Goal: Contribute content

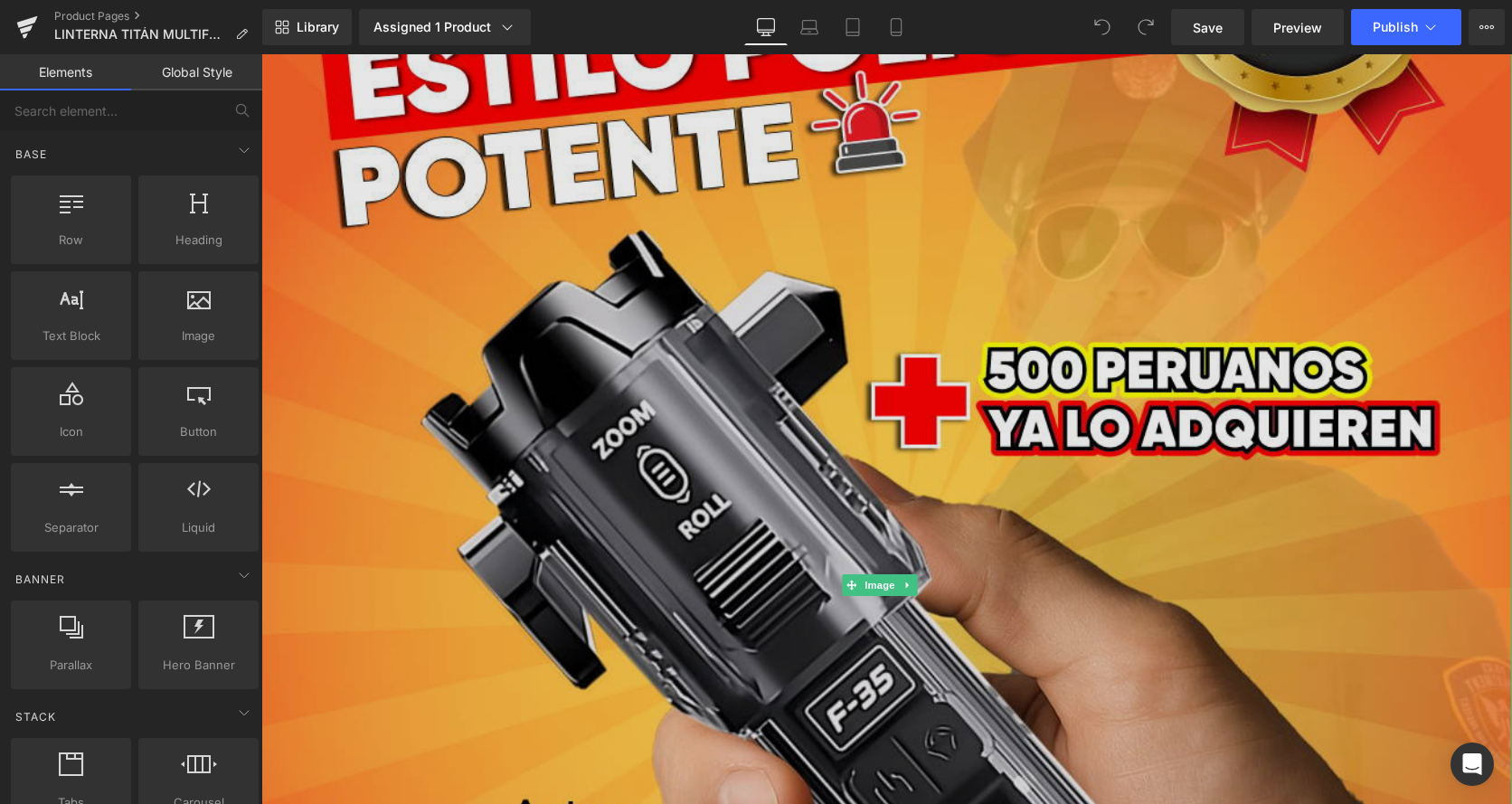
scroll to position [543, 0]
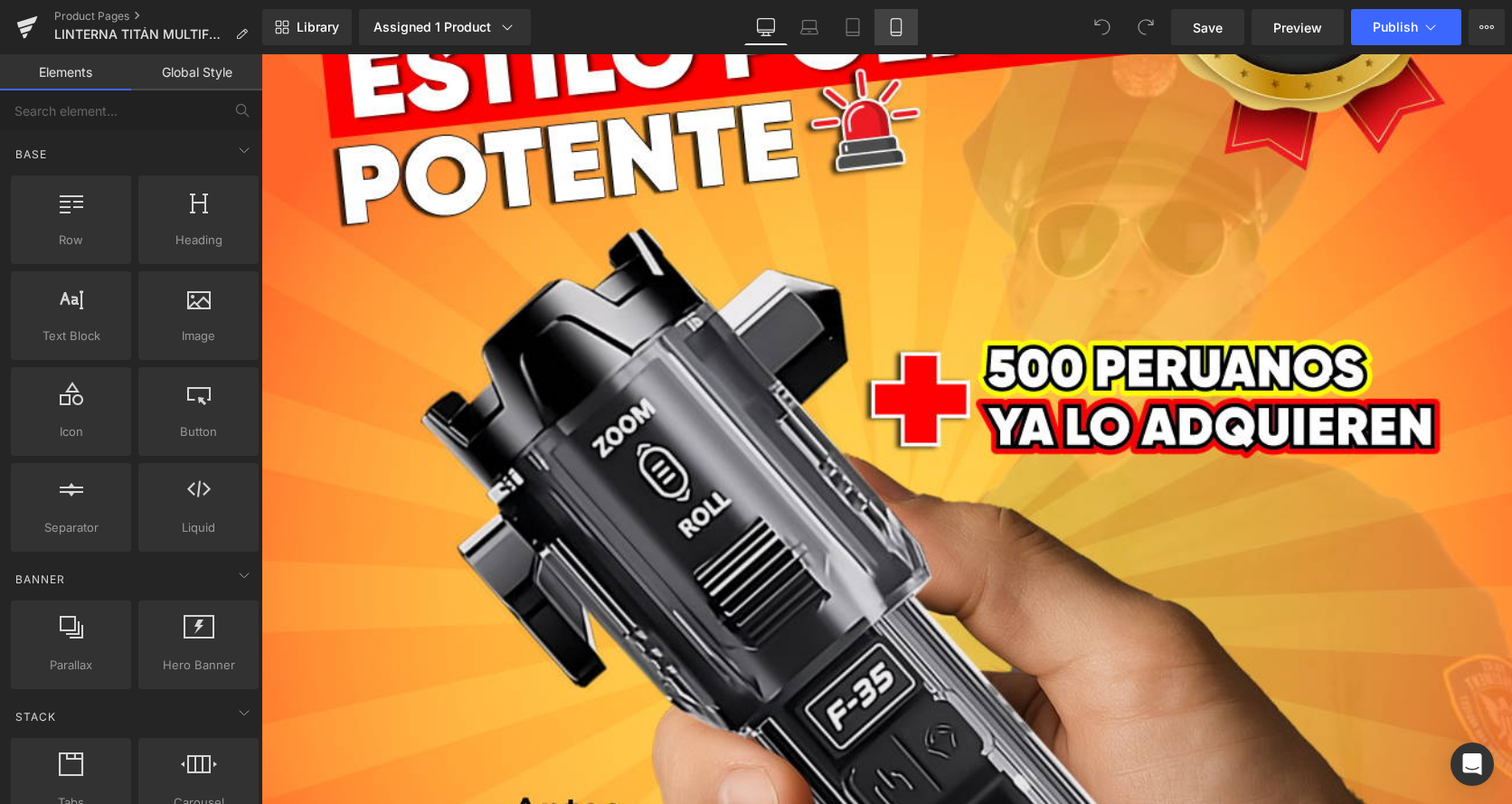
click at [900, 22] on icon at bounding box center [895, 26] width 18 height 18
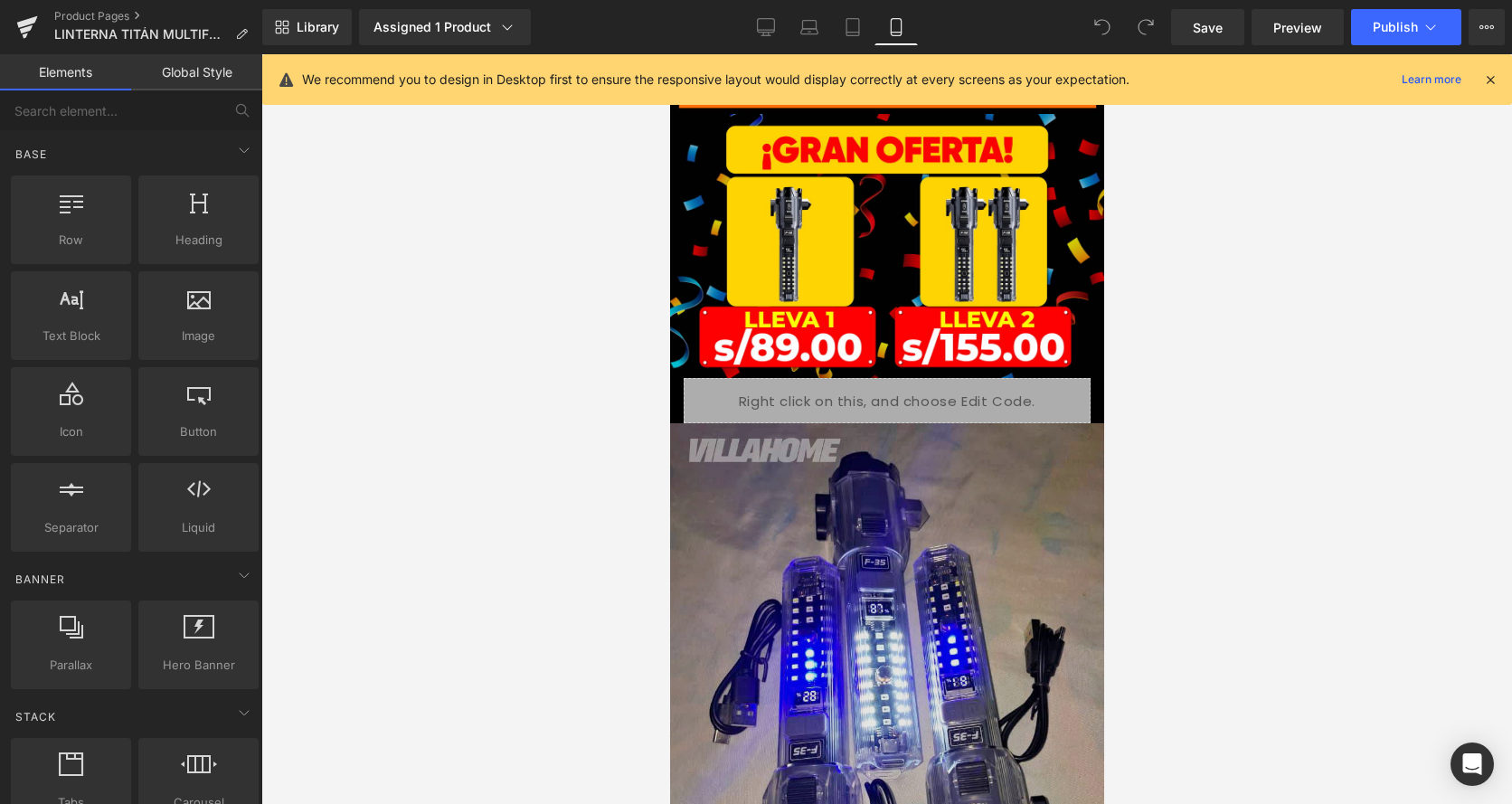
scroll to position [5609, 0]
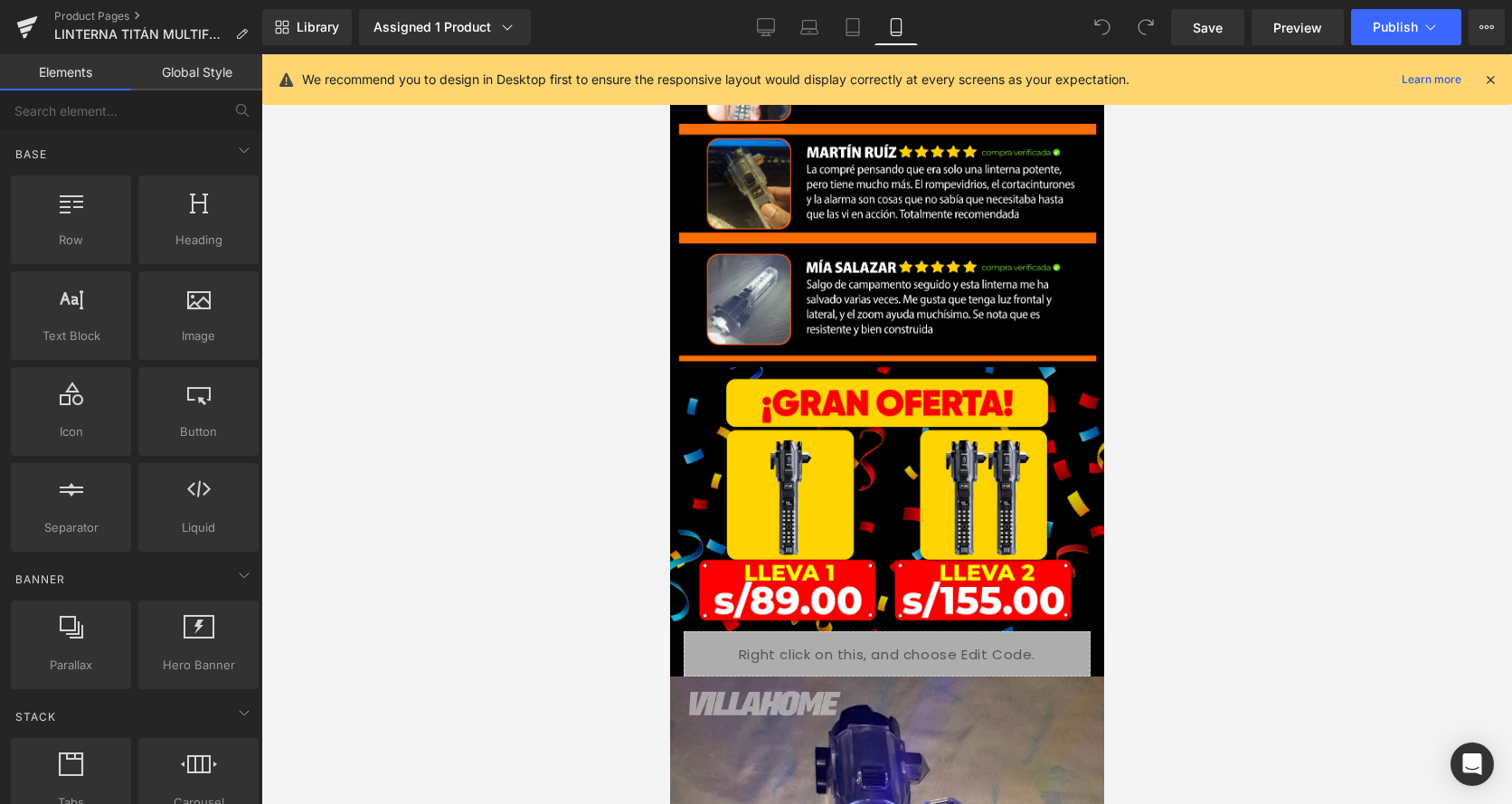
click at [911, 367] on div "Image" at bounding box center [886, 499] width 434 height 264
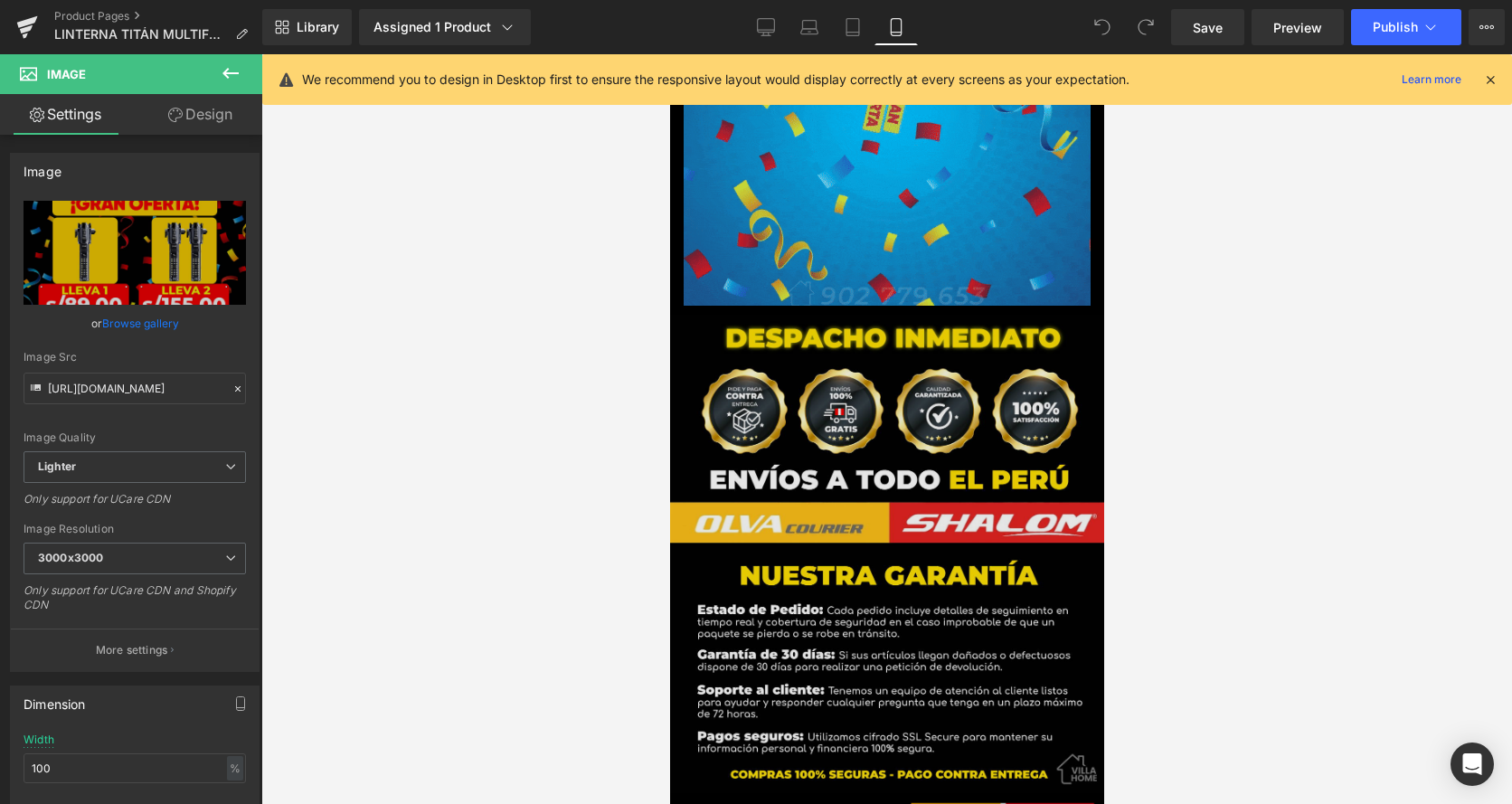
scroll to position [6424, 0]
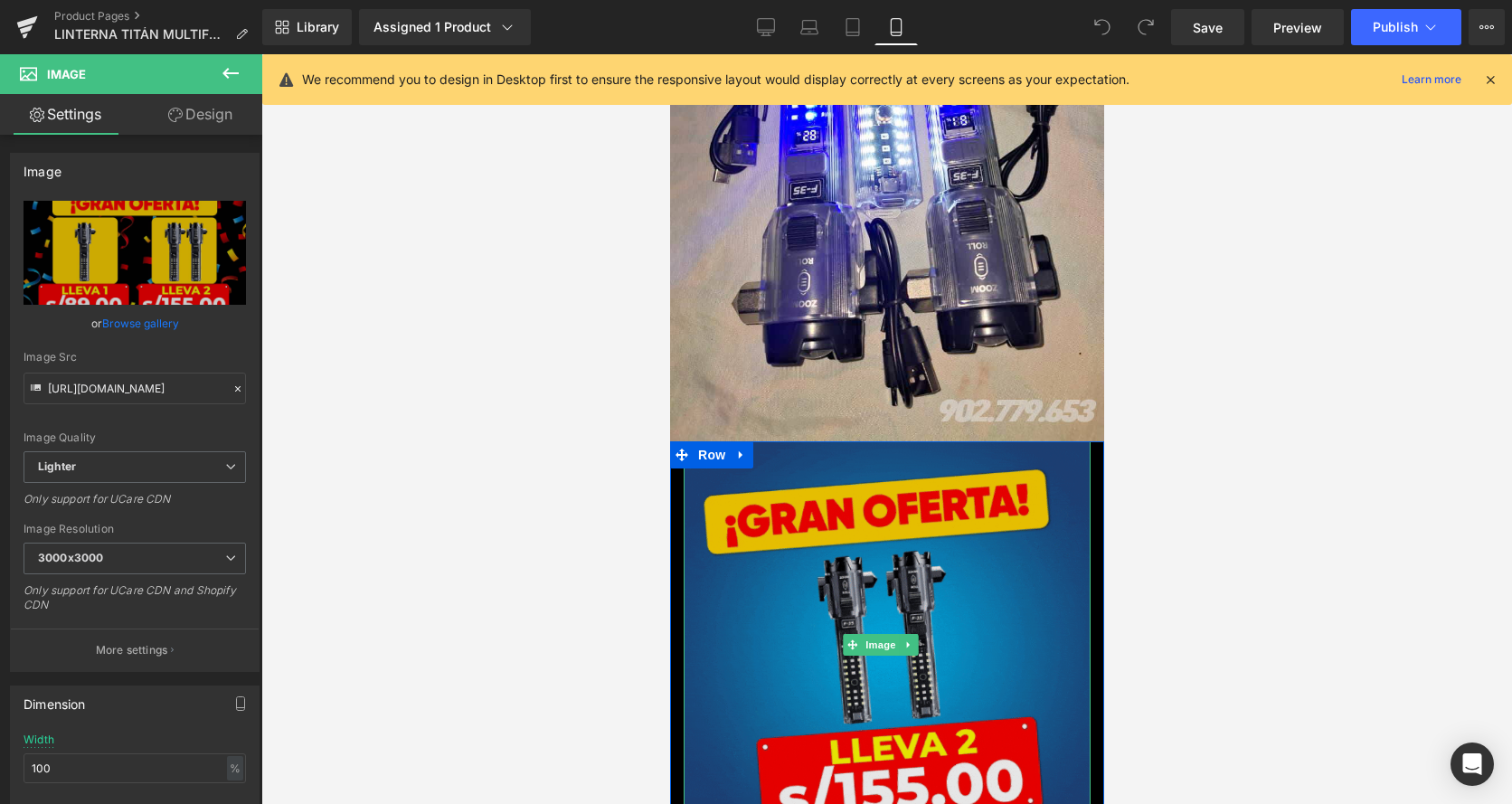
click at [907, 442] on img at bounding box center [886, 645] width 407 height 407
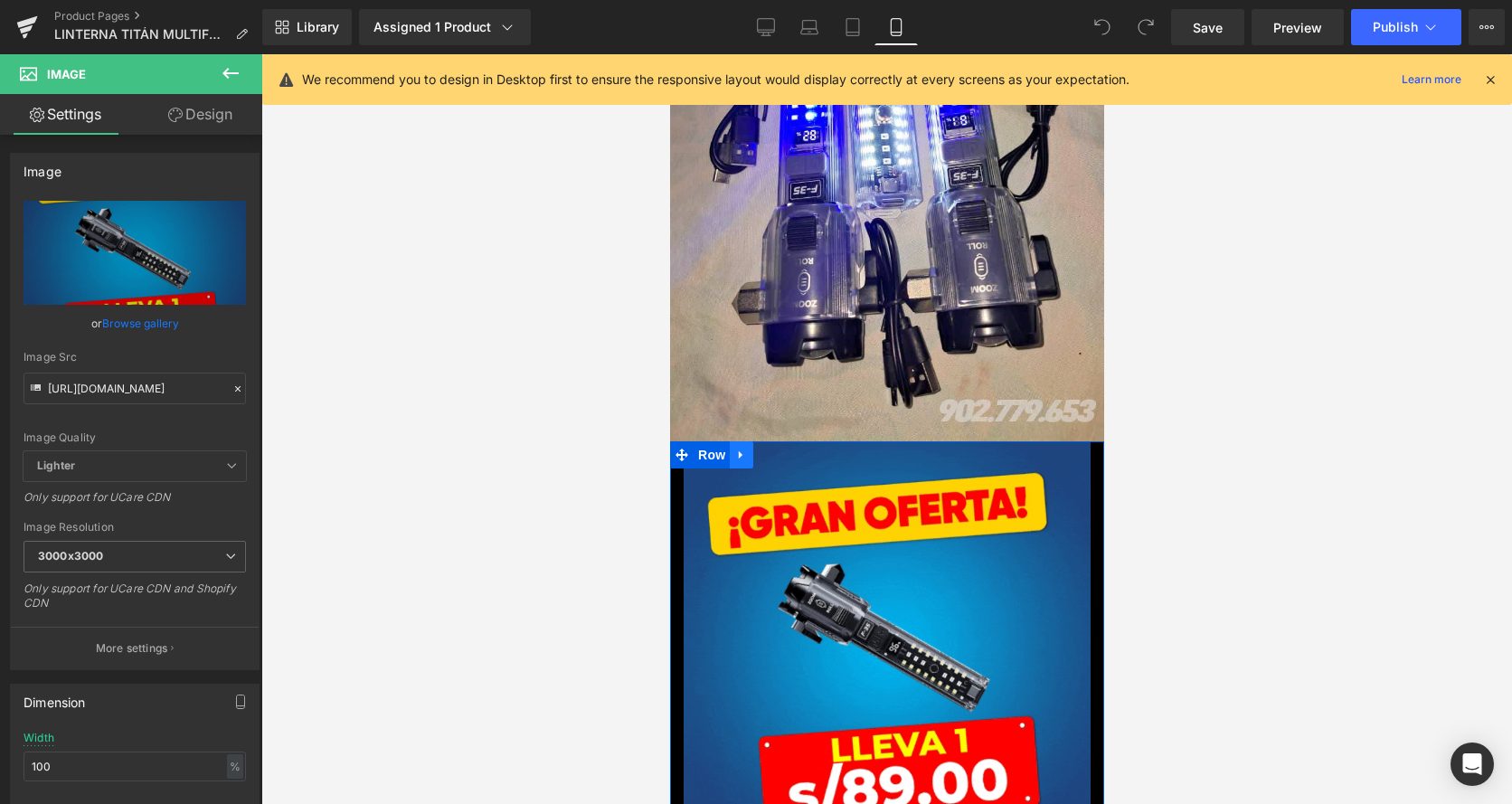
click at [744, 448] on icon at bounding box center [741, 455] width 13 height 14
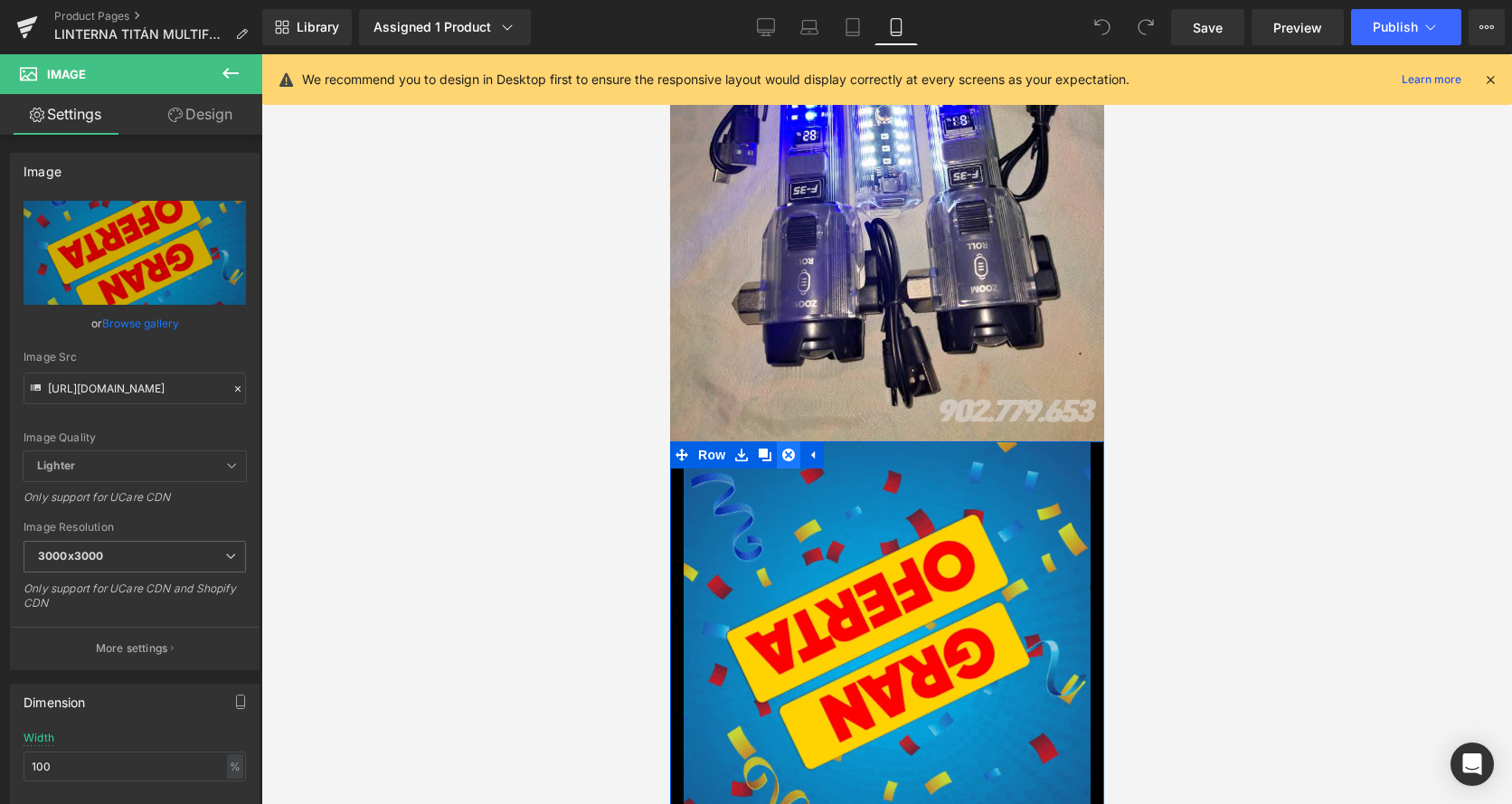
click at [790, 448] on icon at bounding box center [788, 455] width 13 height 14
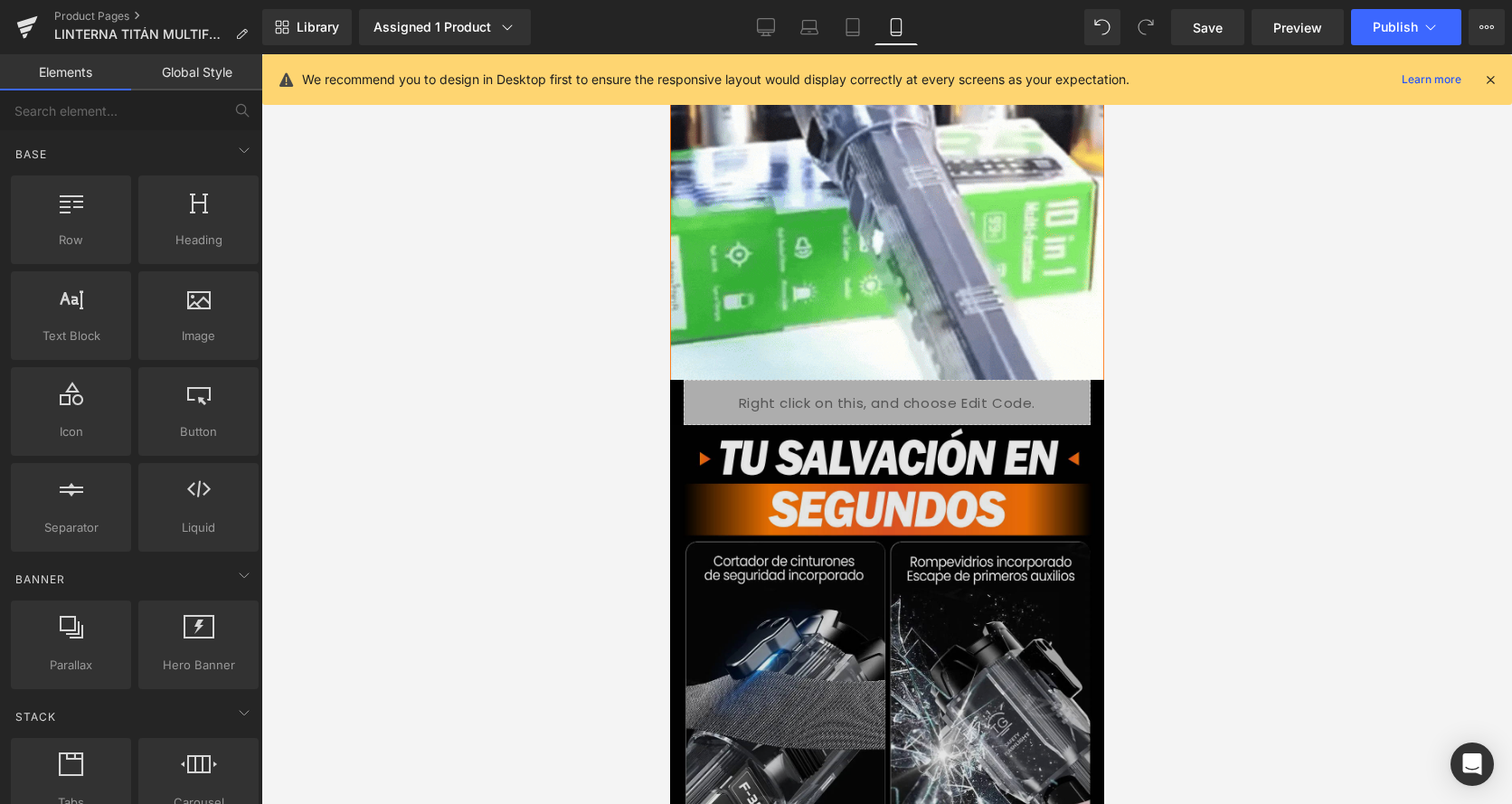
scroll to position [1177, 0]
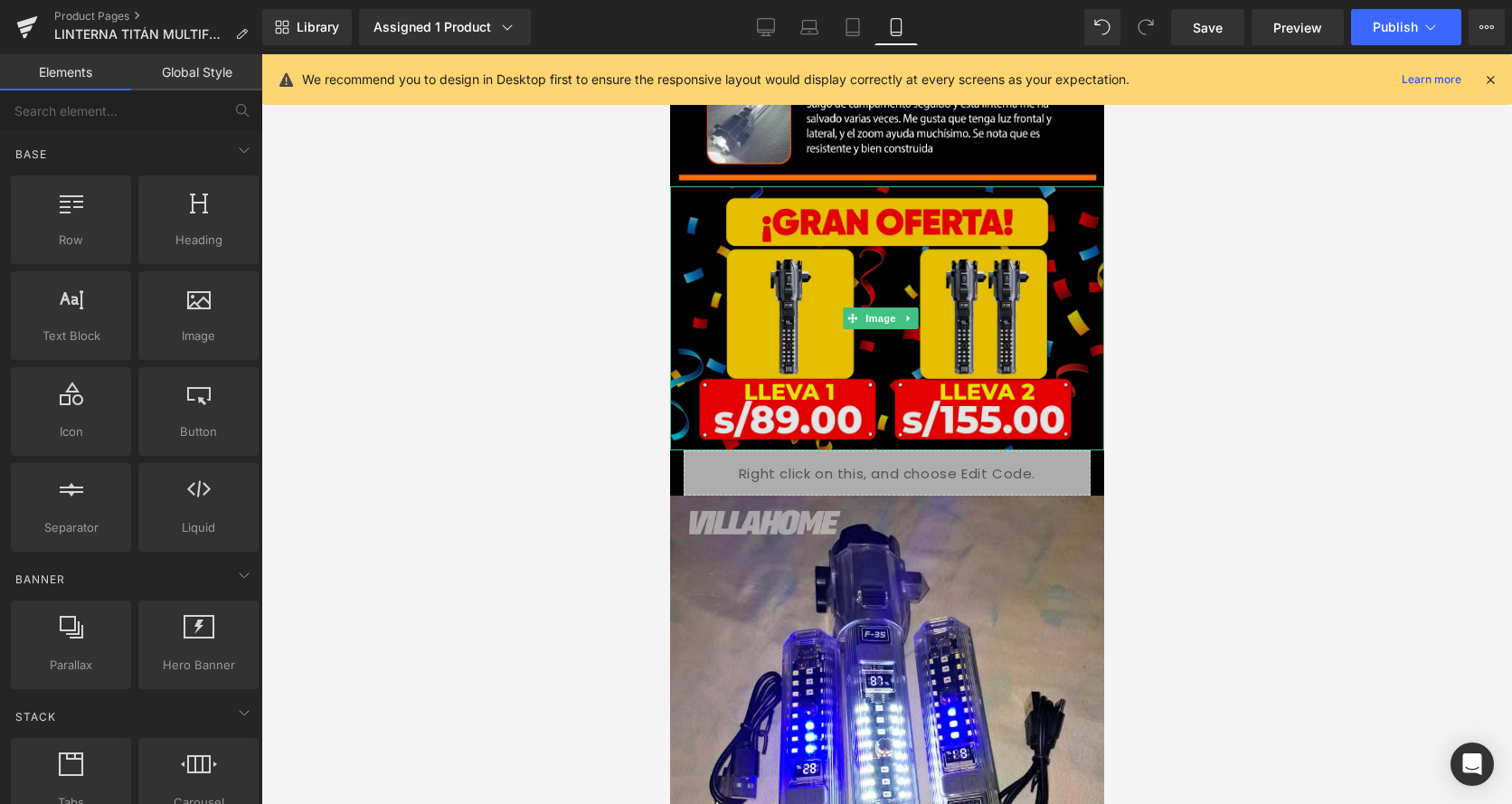
click at [942, 197] on img at bounding box center [886, 318] width 434 height 264
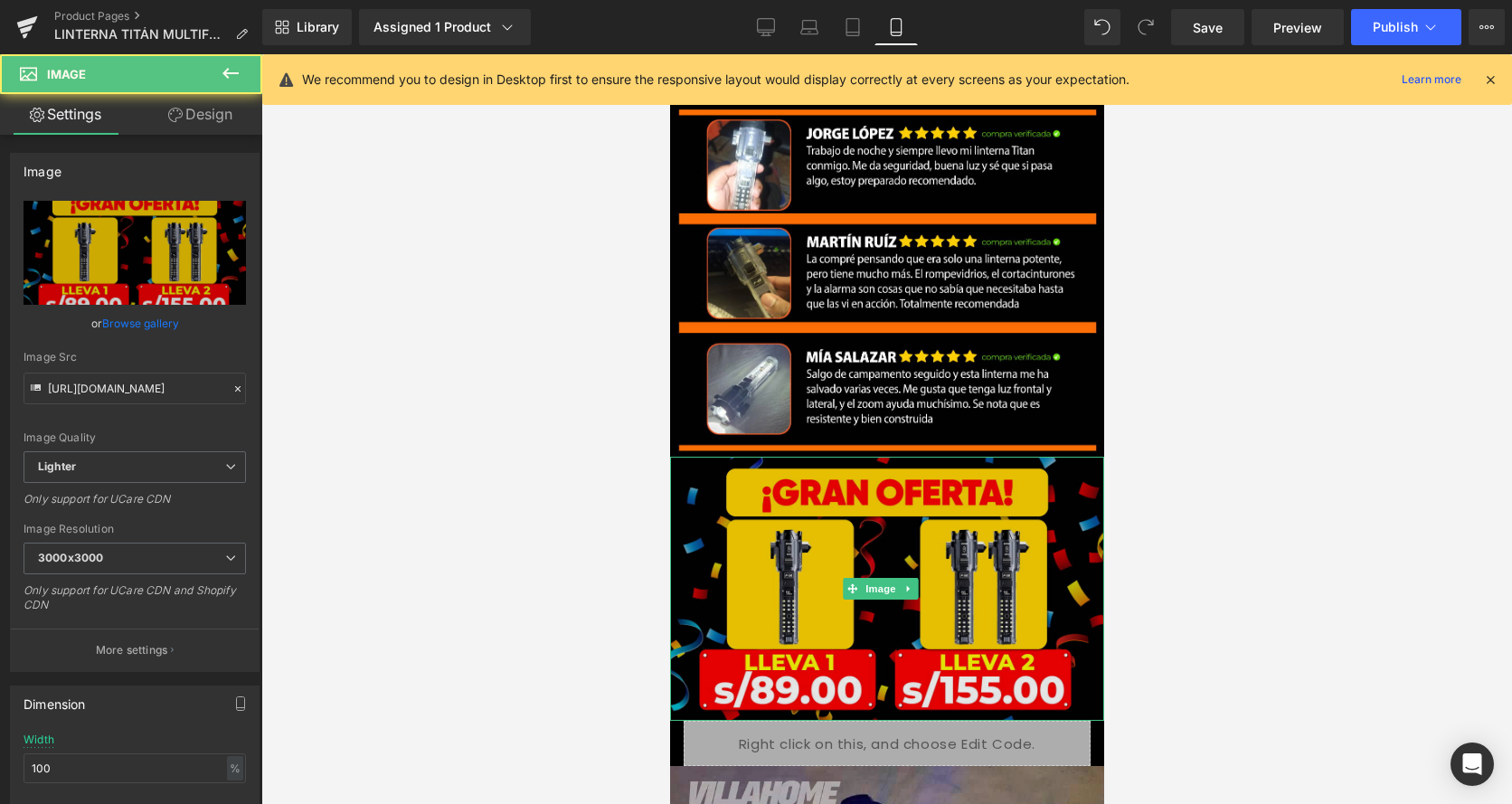
scroll to position [5519, 0]
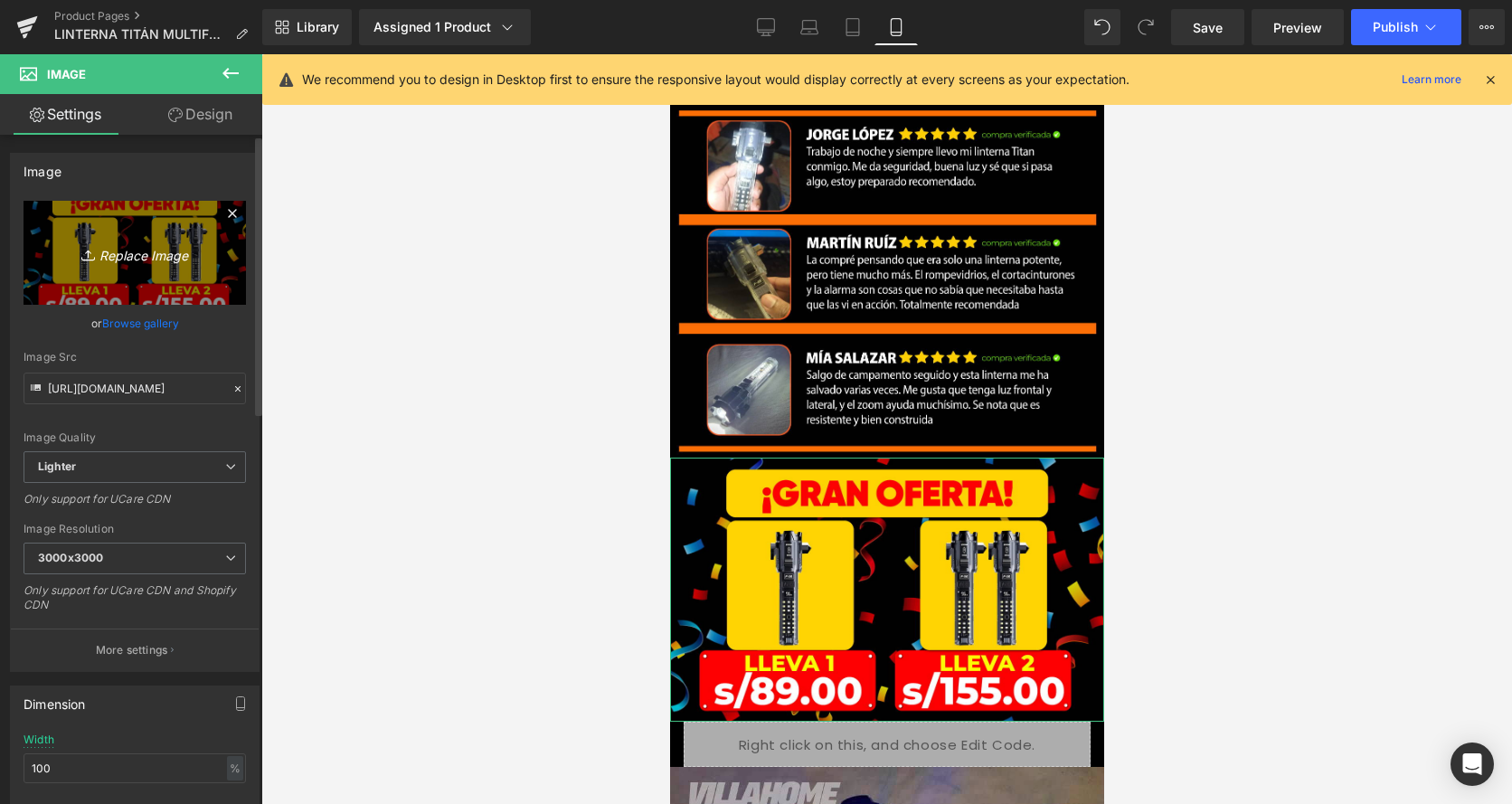
click at [143, 239] on link "Replace Image" at bounding box center [135, 253] width 223 height 104
type input "C:\fakepath\ofertatitan.png"
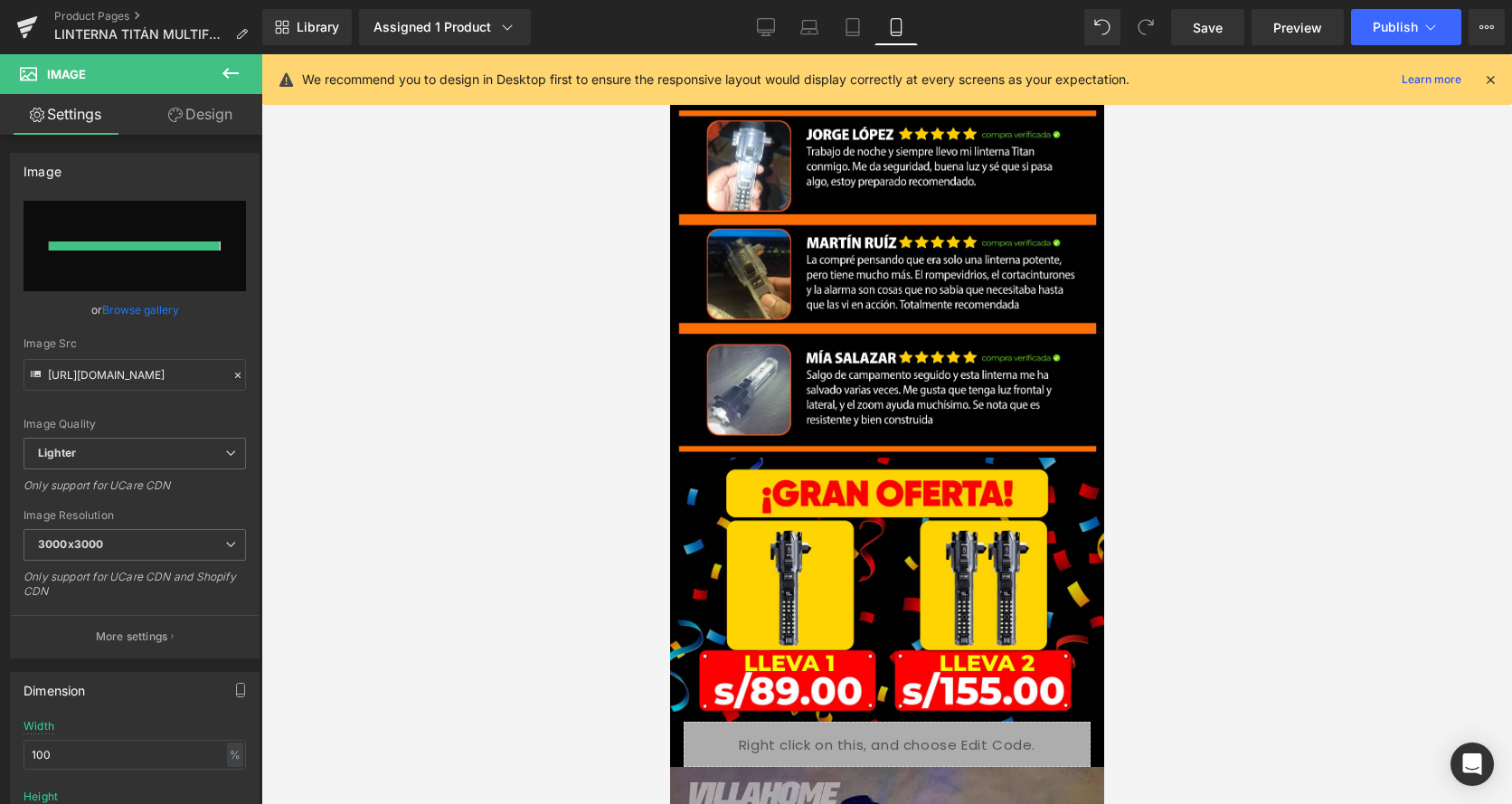
type input "[URL][DOMAIN_NAME]"
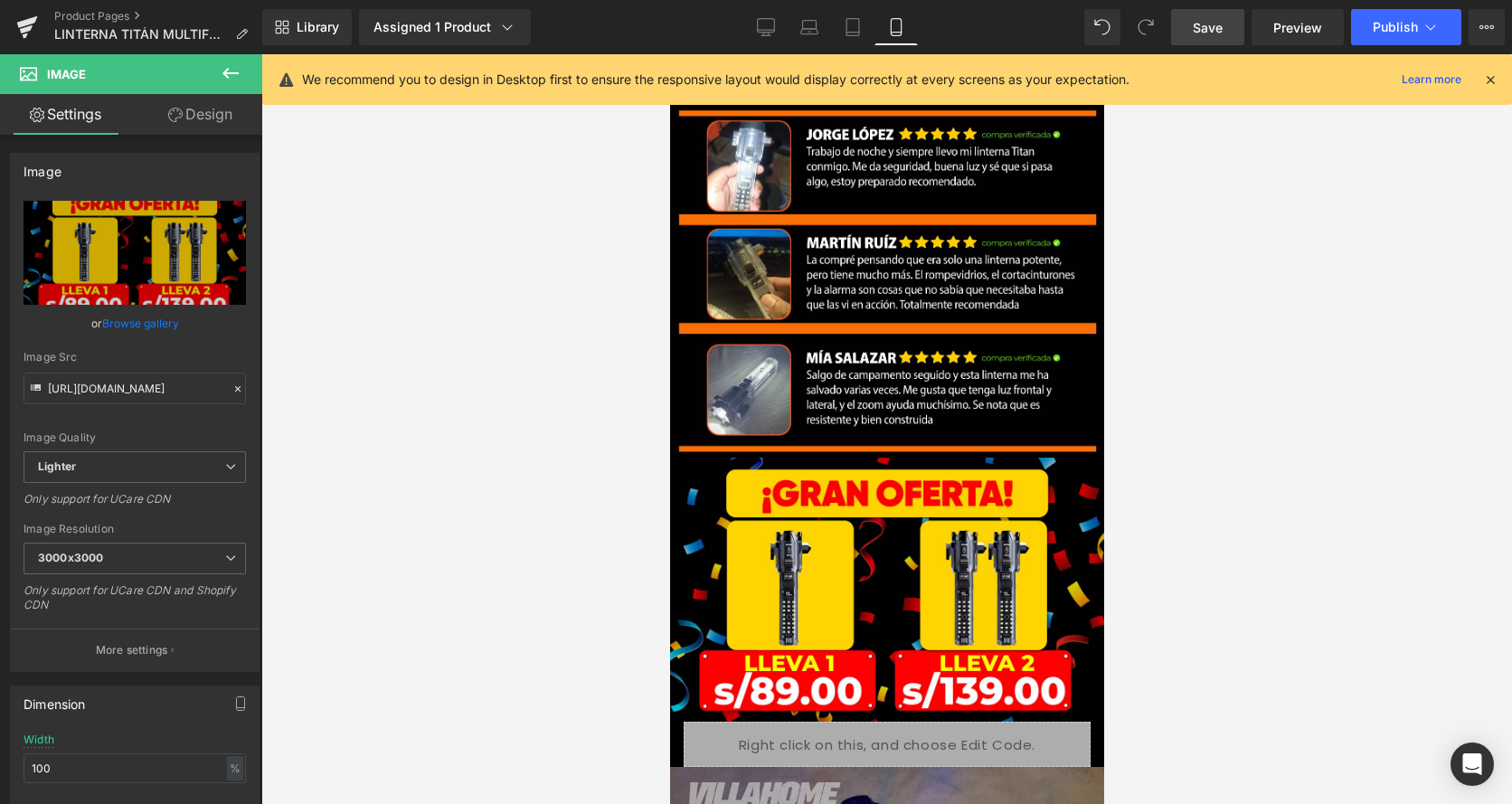
click at [1227, 32] on link "Save" at bounding box center [1208, 27] width 73 height 37
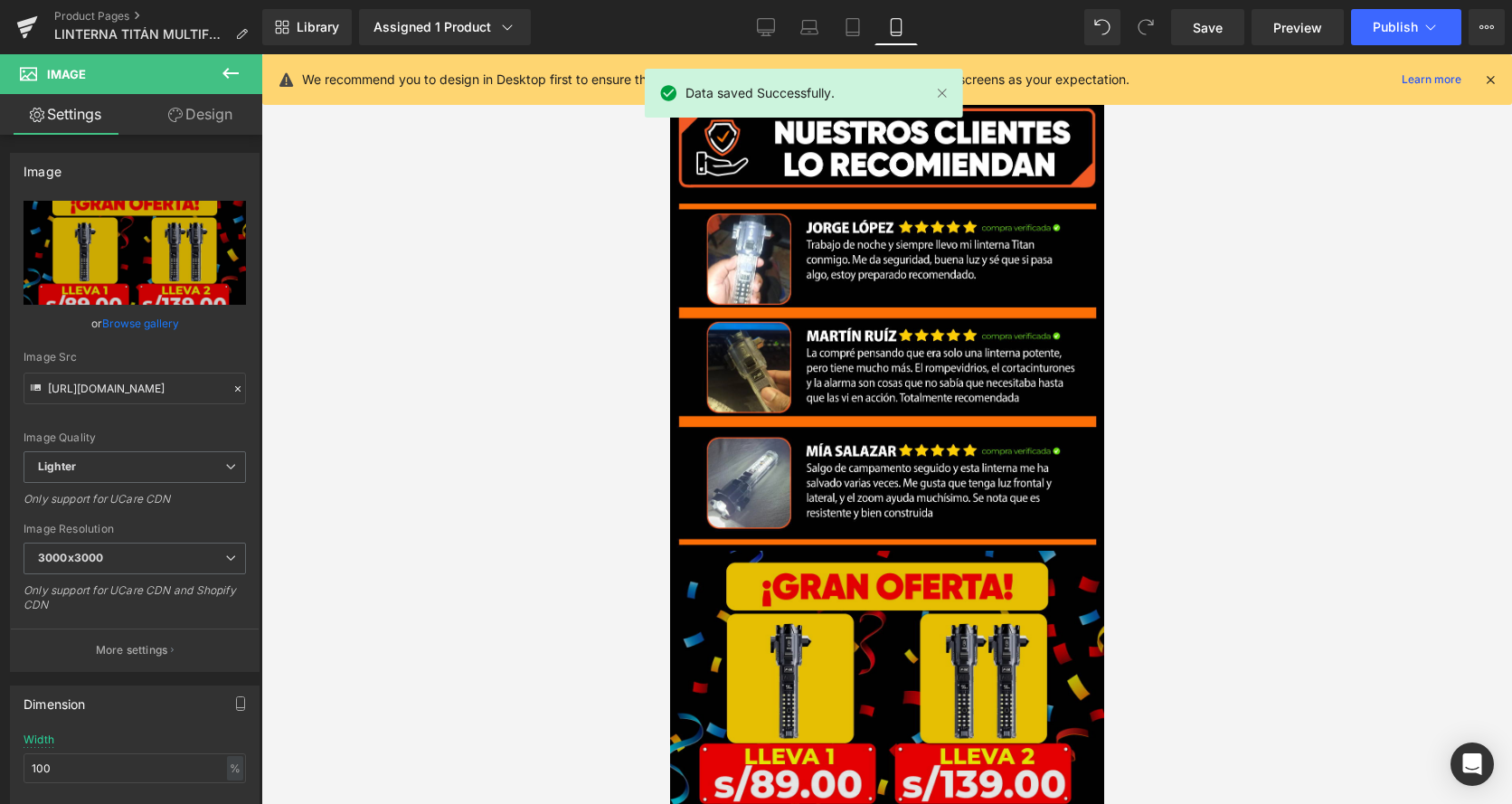
scroll to position [5429, 0]
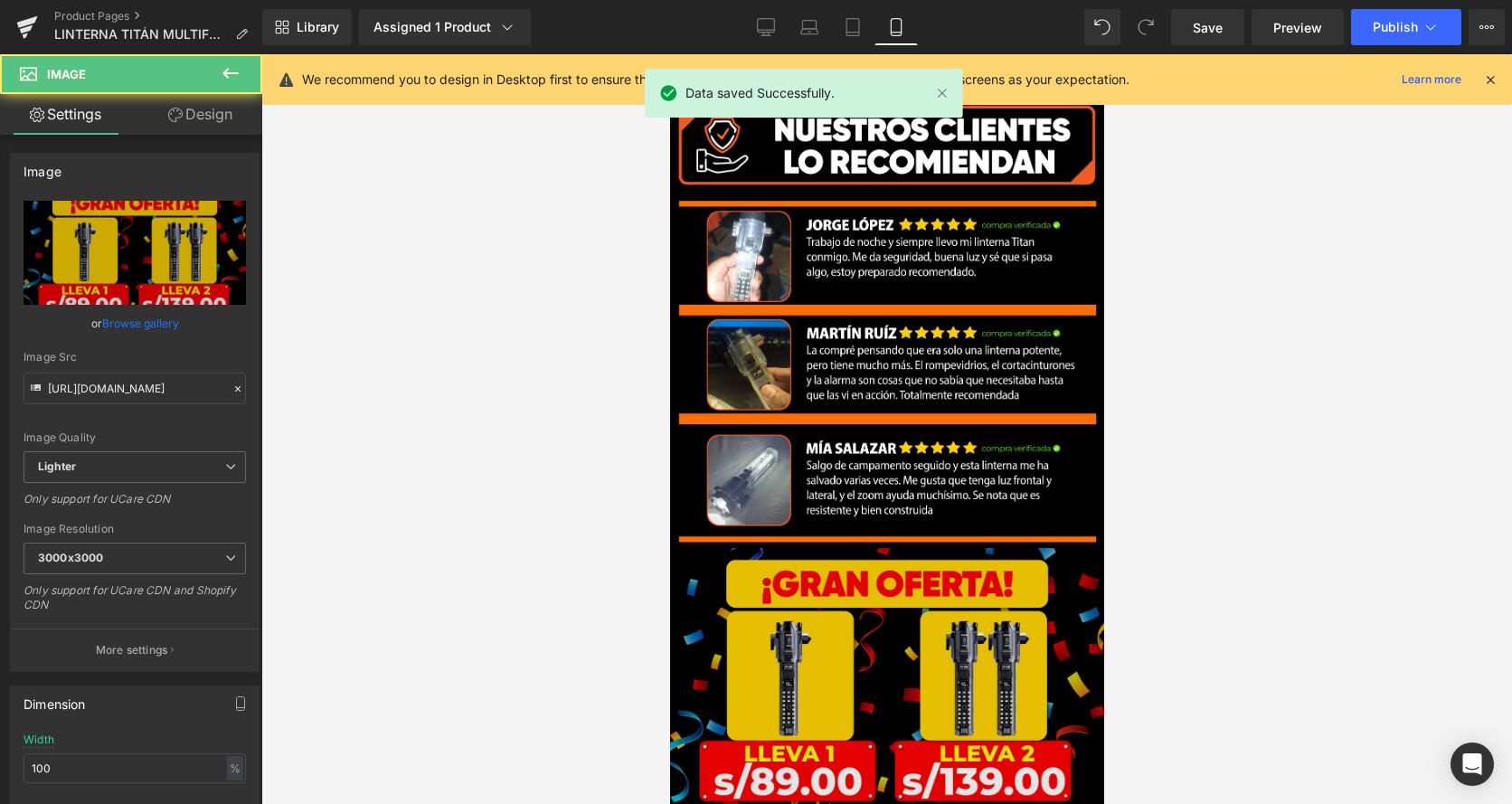
click at [865, 548] on img at bounding box center [886, 680] width 434 height 264
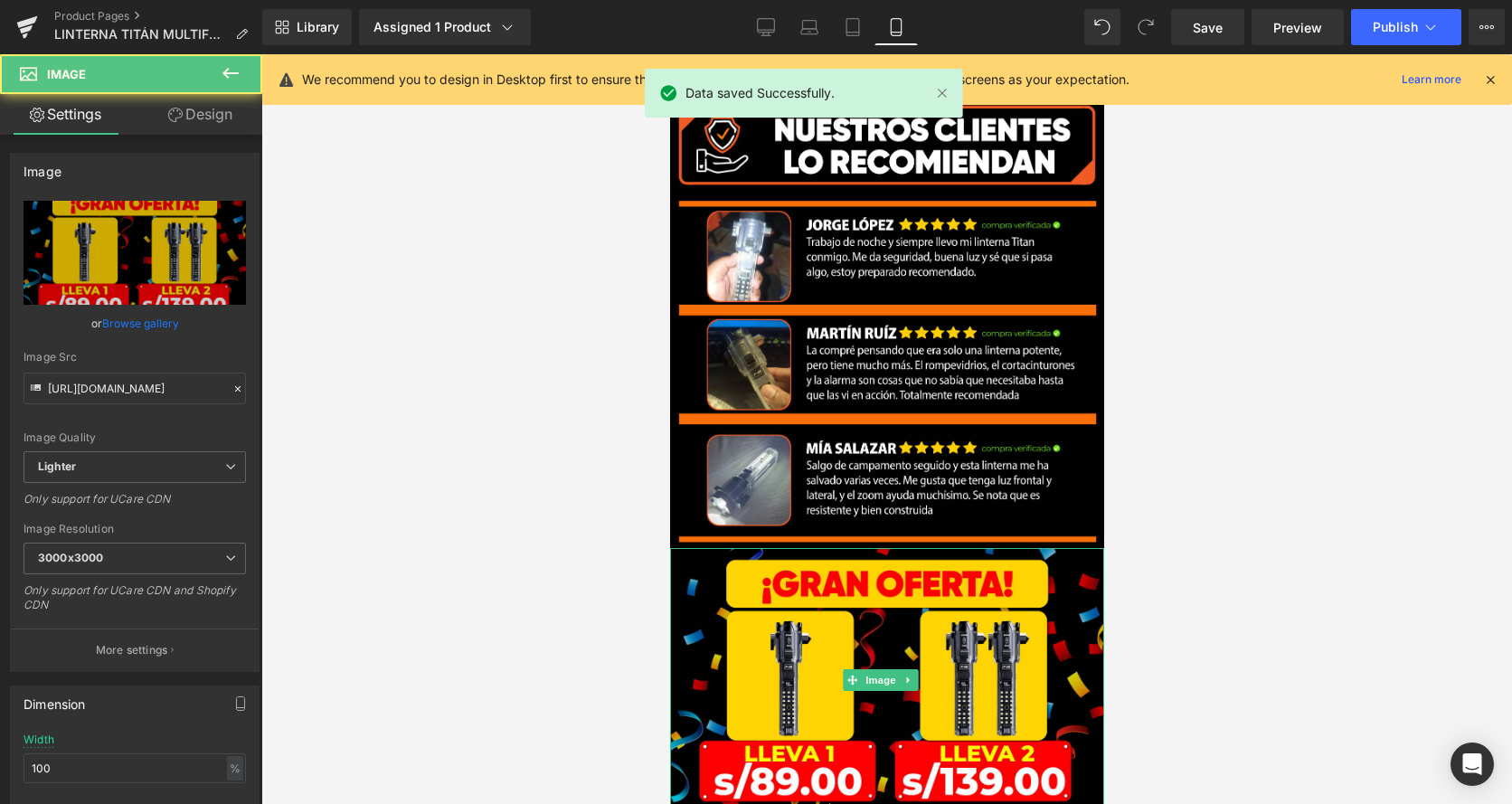
click at [909, 675] on icon at bounding box center [908, 680] width 10 height 11
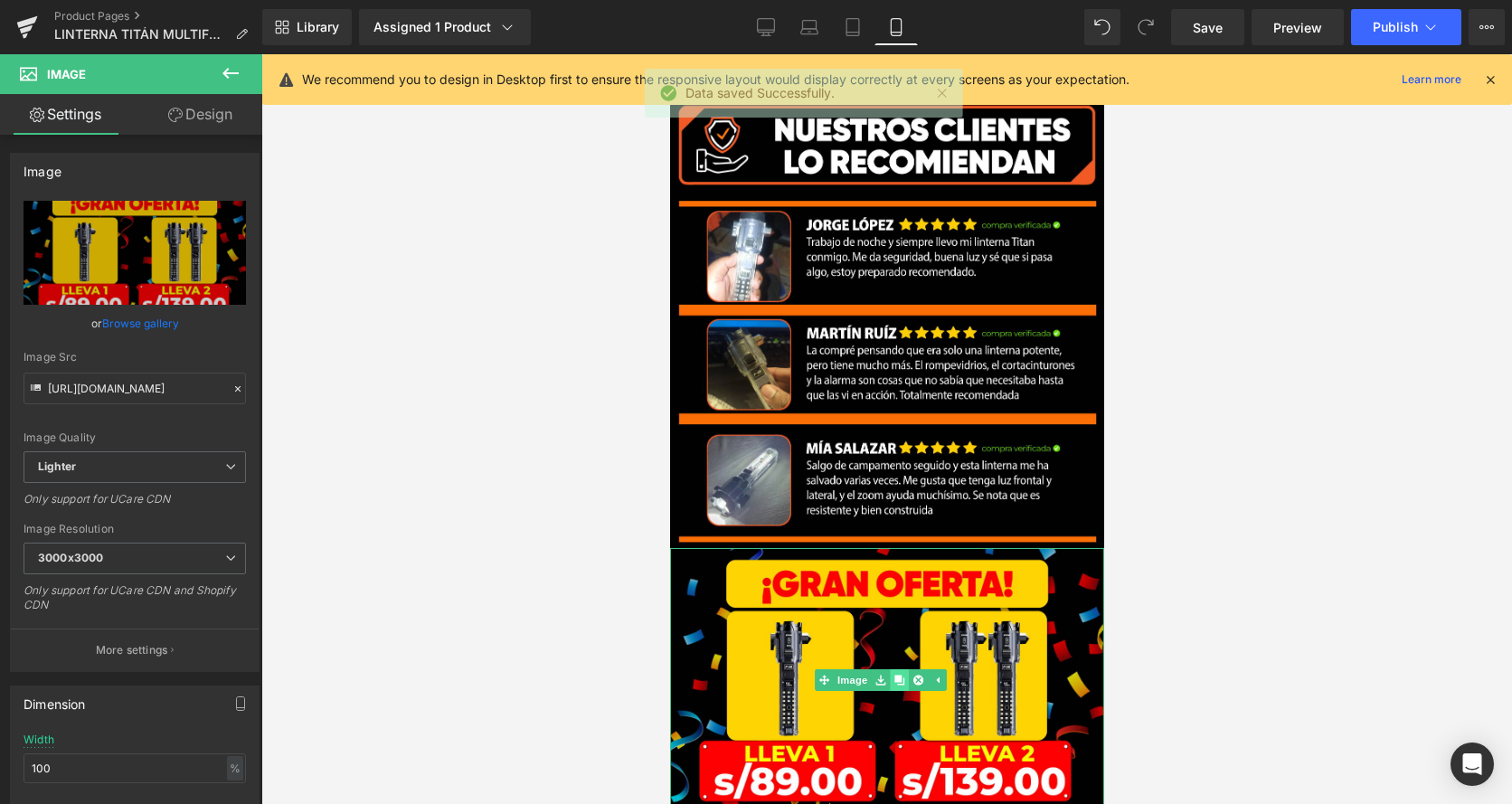
click at [894, 675] on icon at bounding box center [898, 680] width 10 height 10
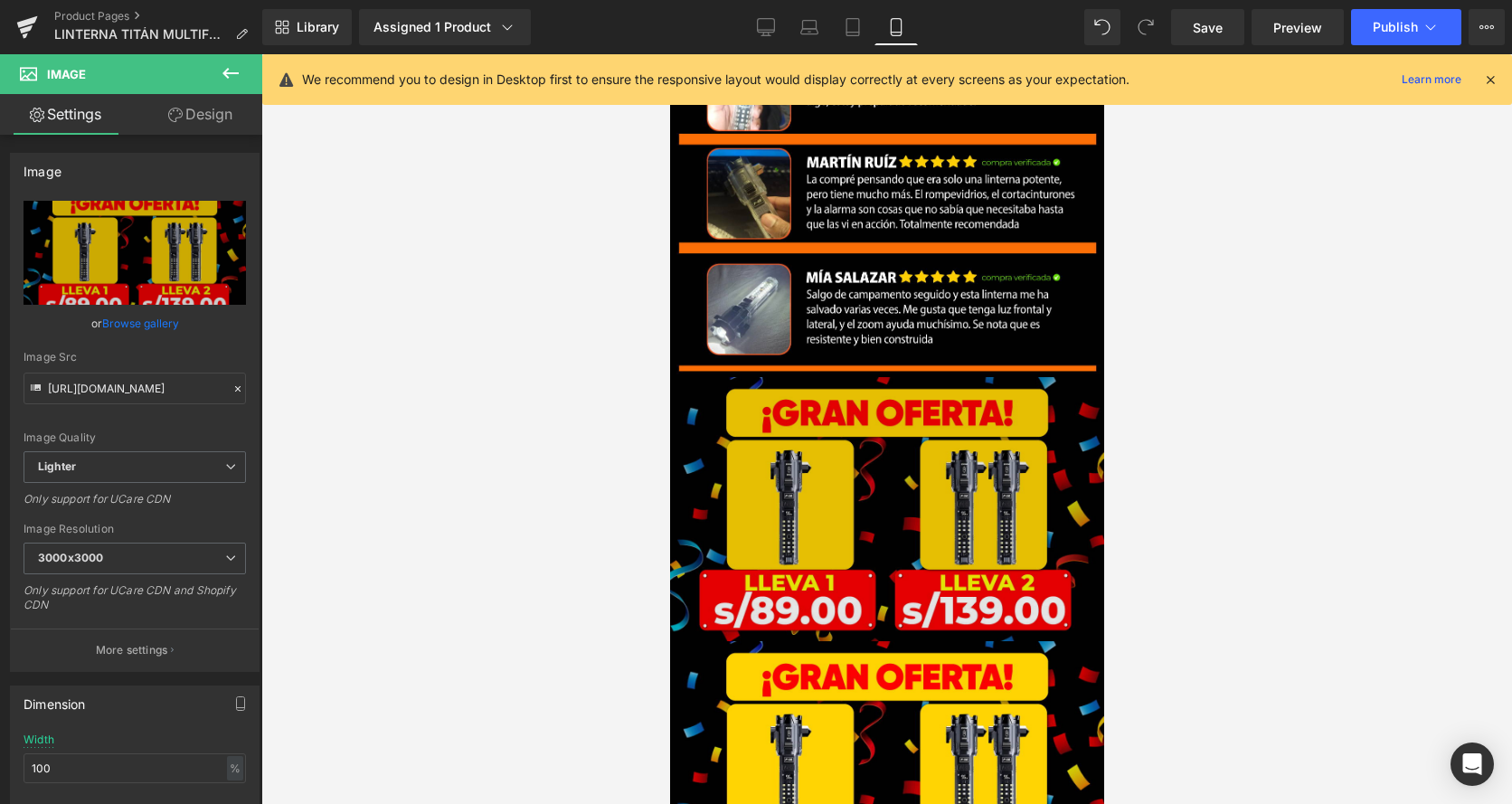
scroll to position [5570, 0]
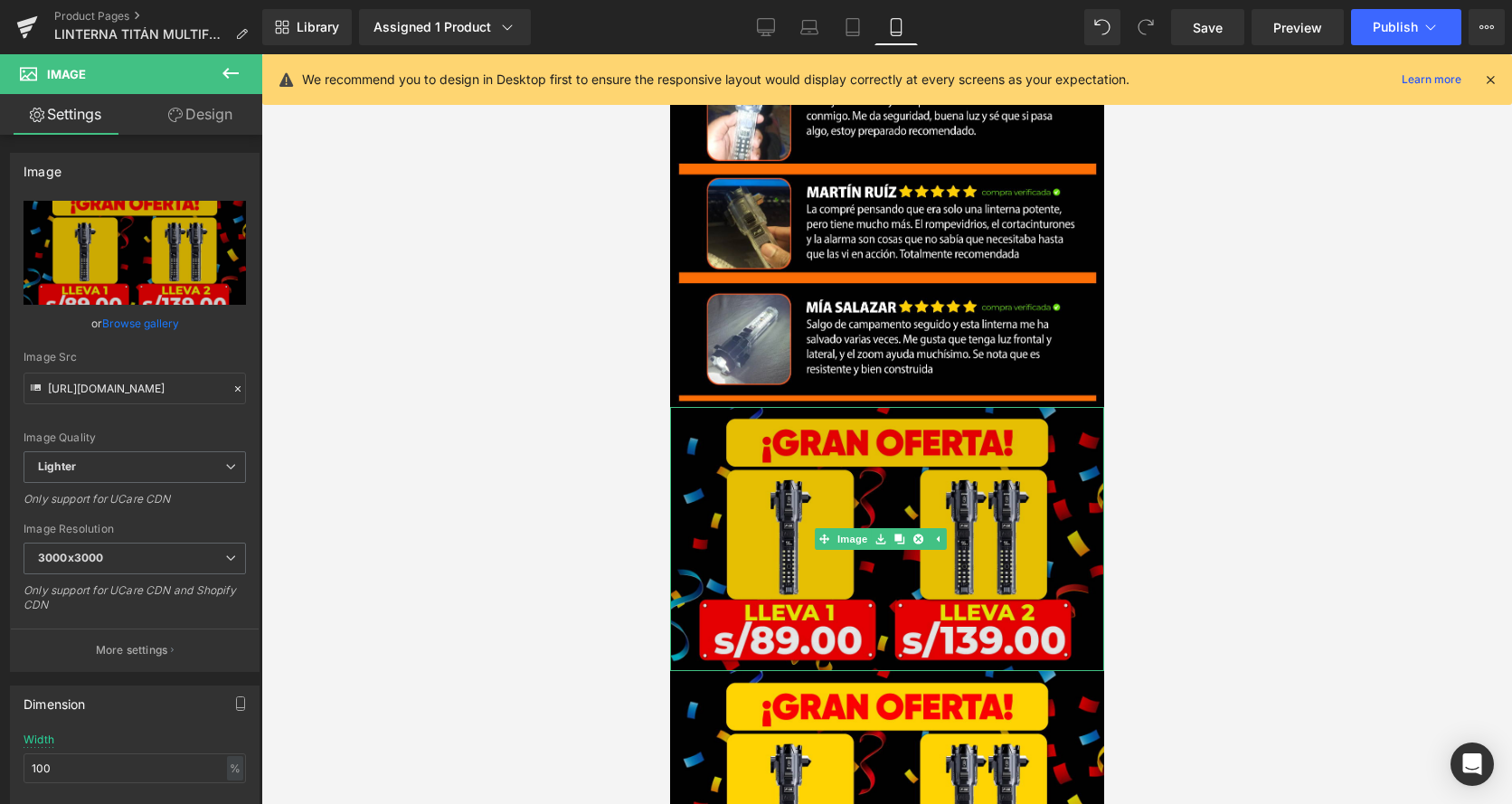
click at [810, 407] on img at bounding box center [886, 539] width 434 height 264
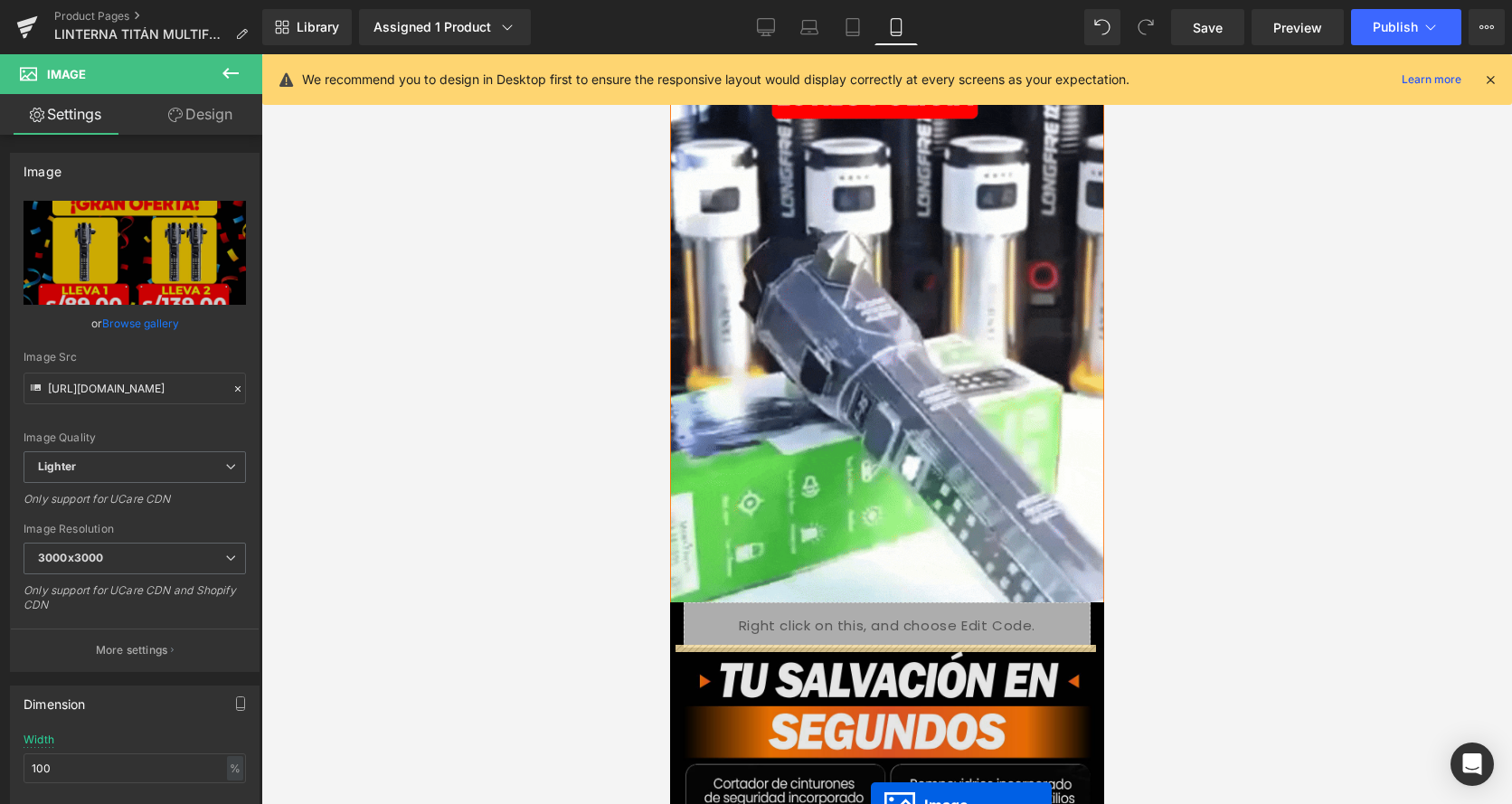
scroll to position [684, 0]
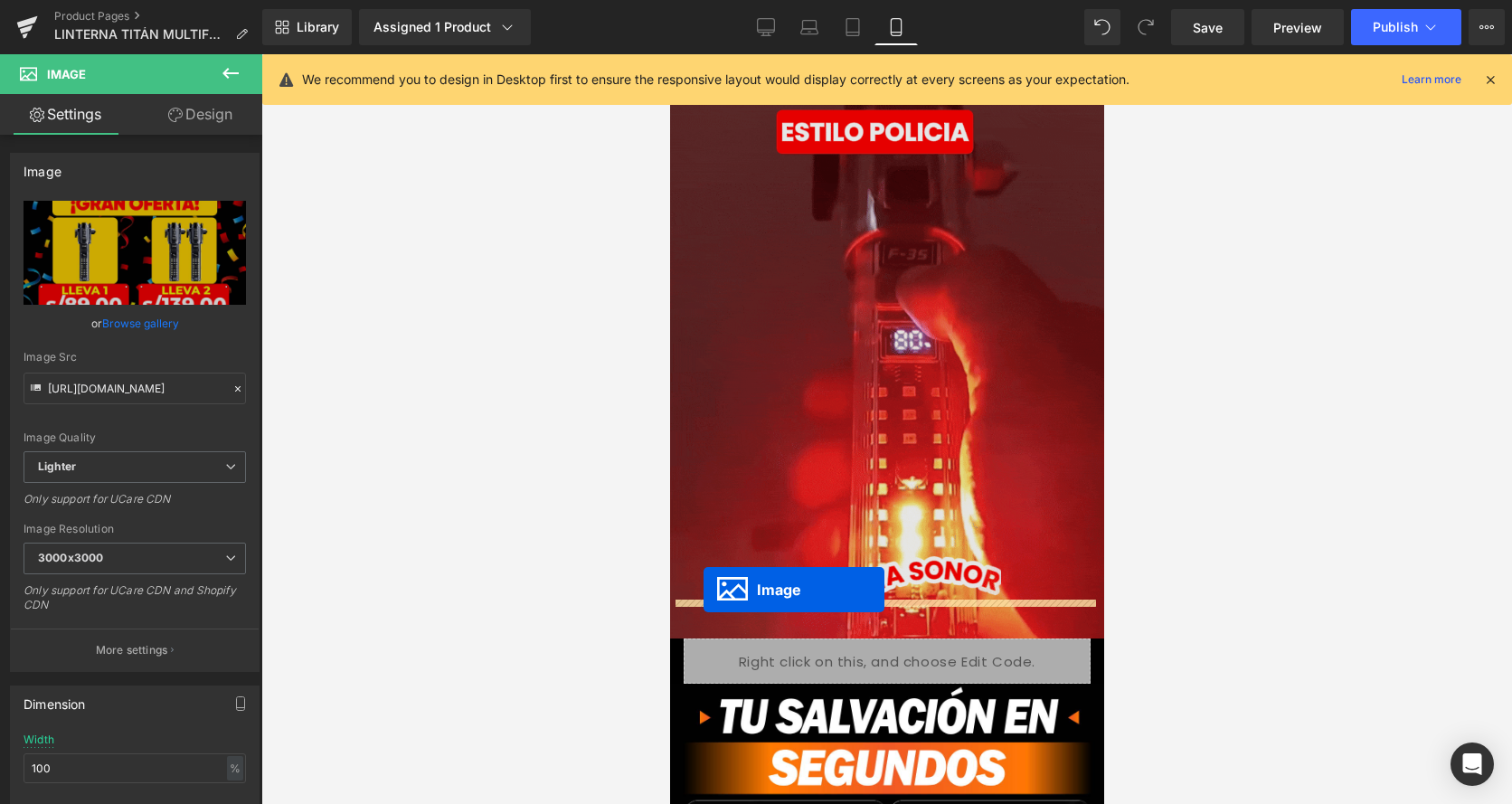
drag, startPoint x: 828, startPoint y: 358, endPoint x: 700, endPoint y: 578, distance: 254.5
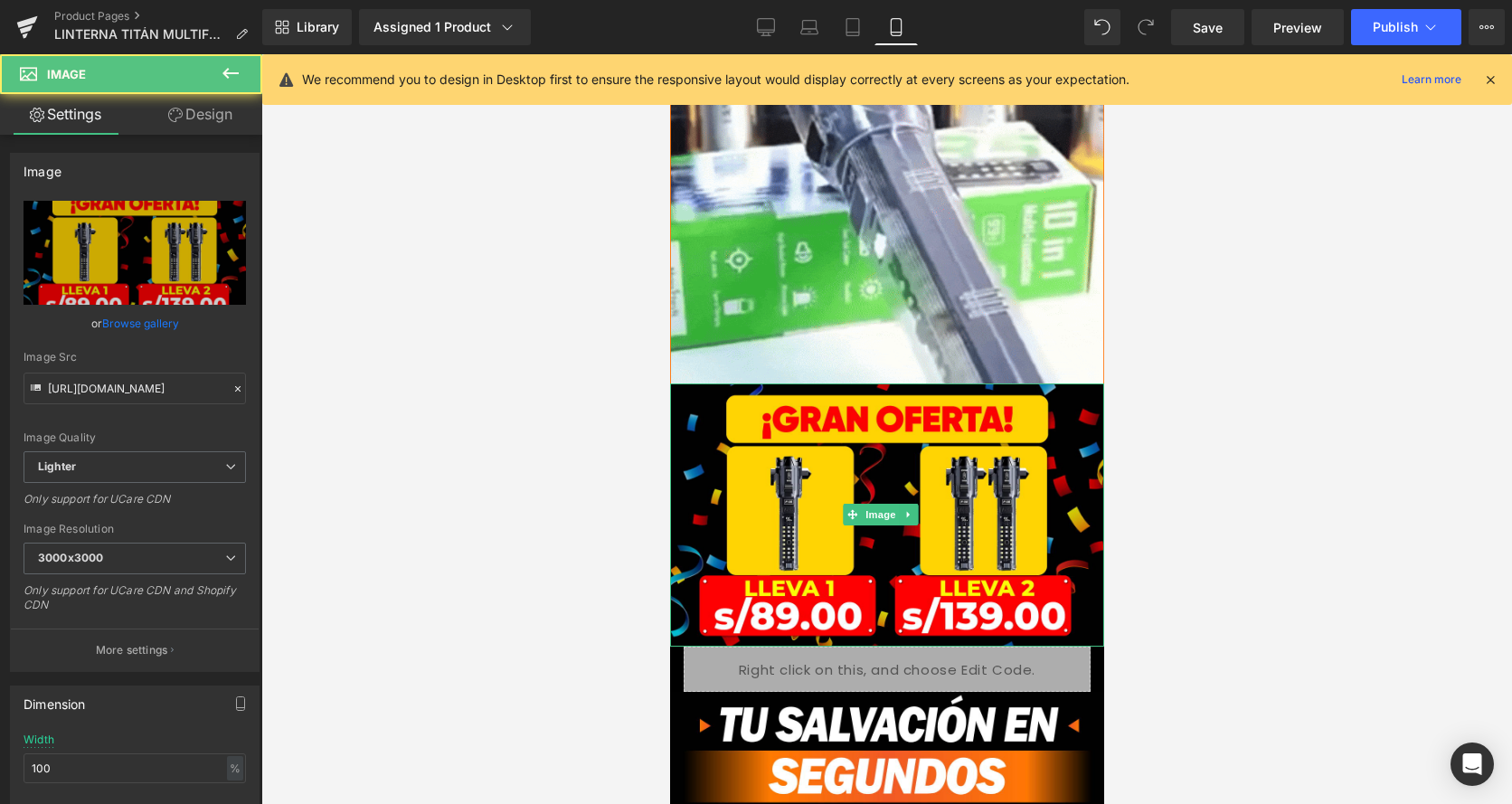
scroll to position [956, 0]
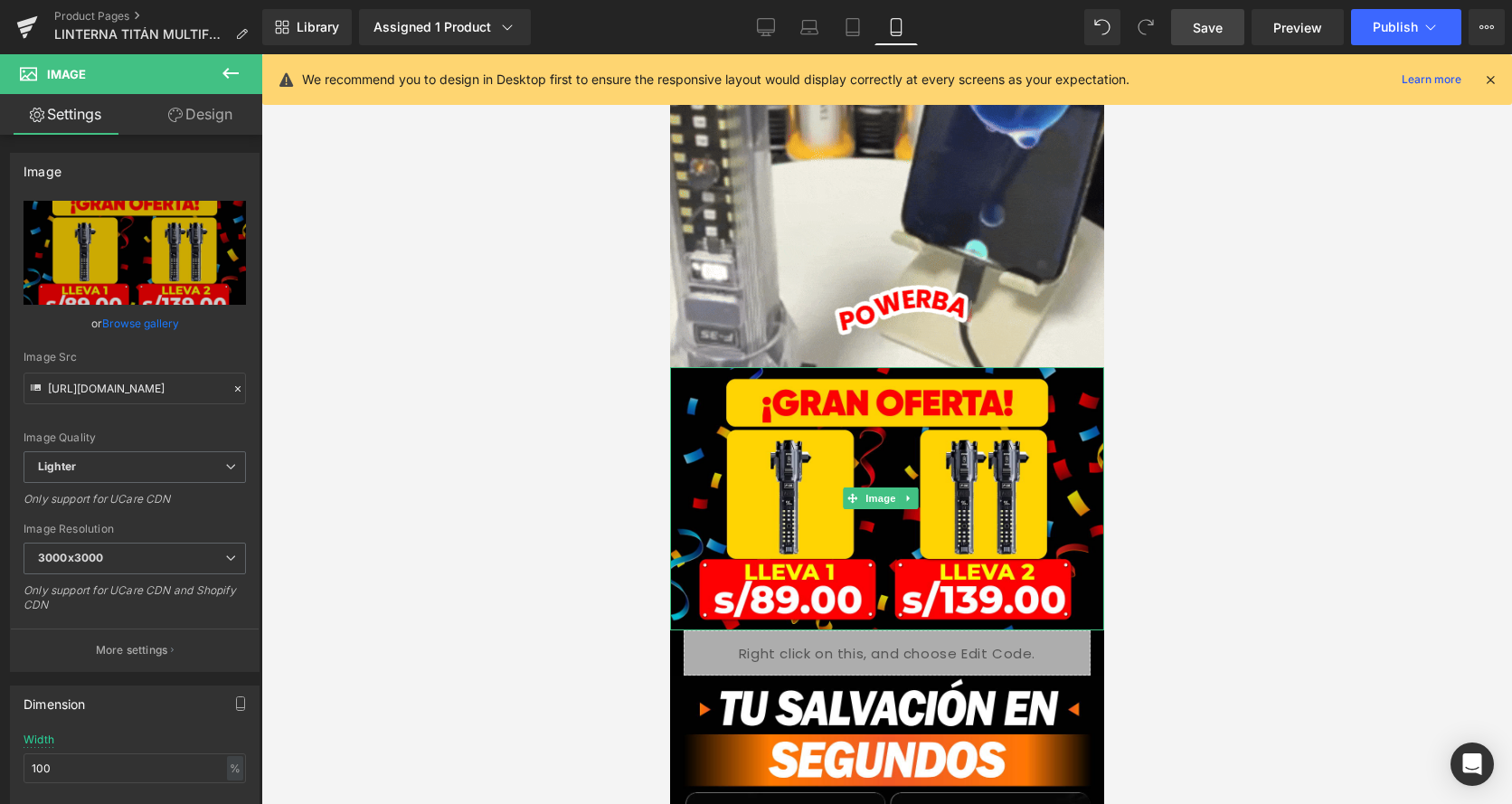
click at [1221, 35] on span "Save" at bounding box center [1208, 27] width 30 height 19
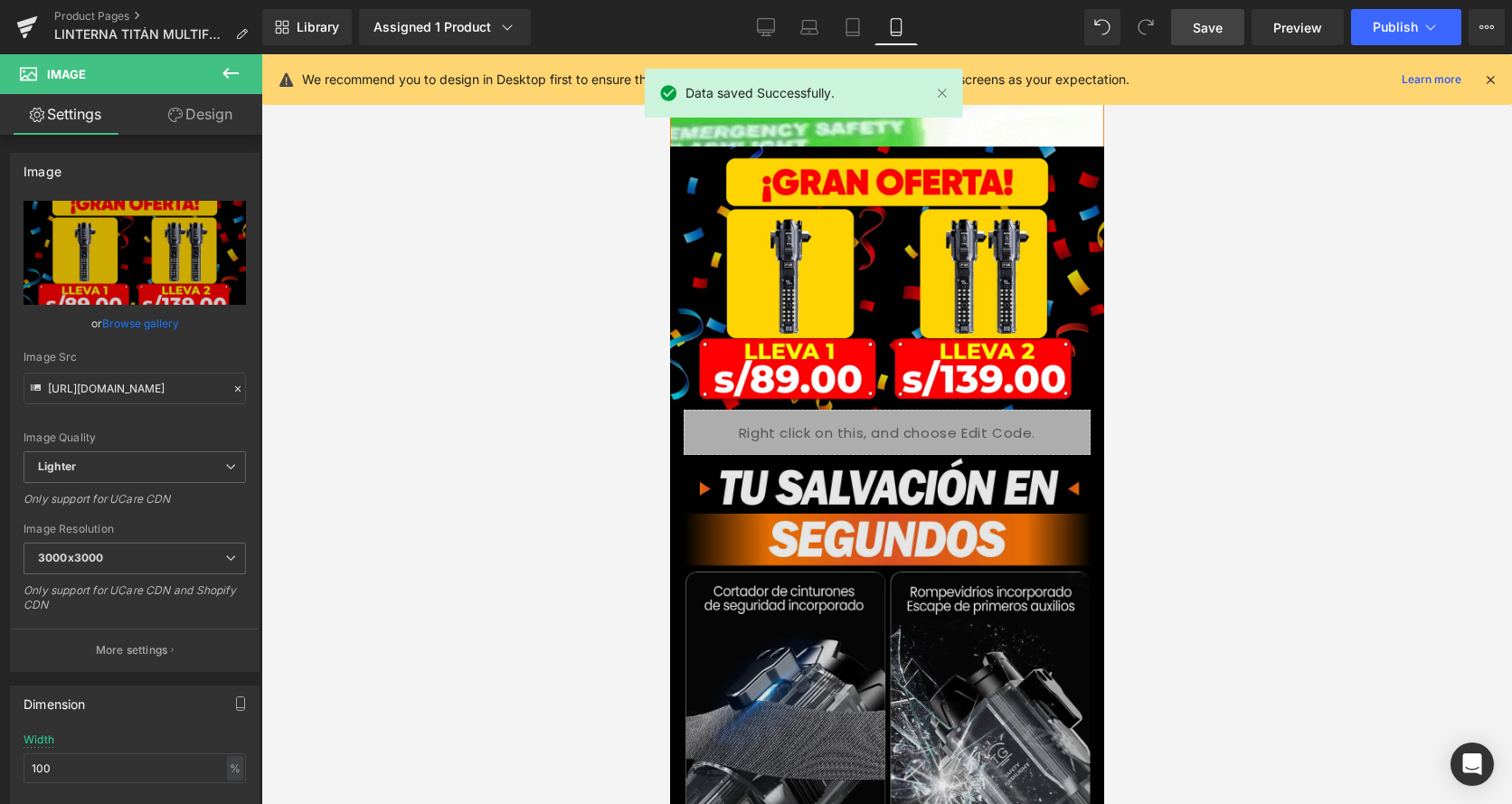
scroll to position [1719, 0]
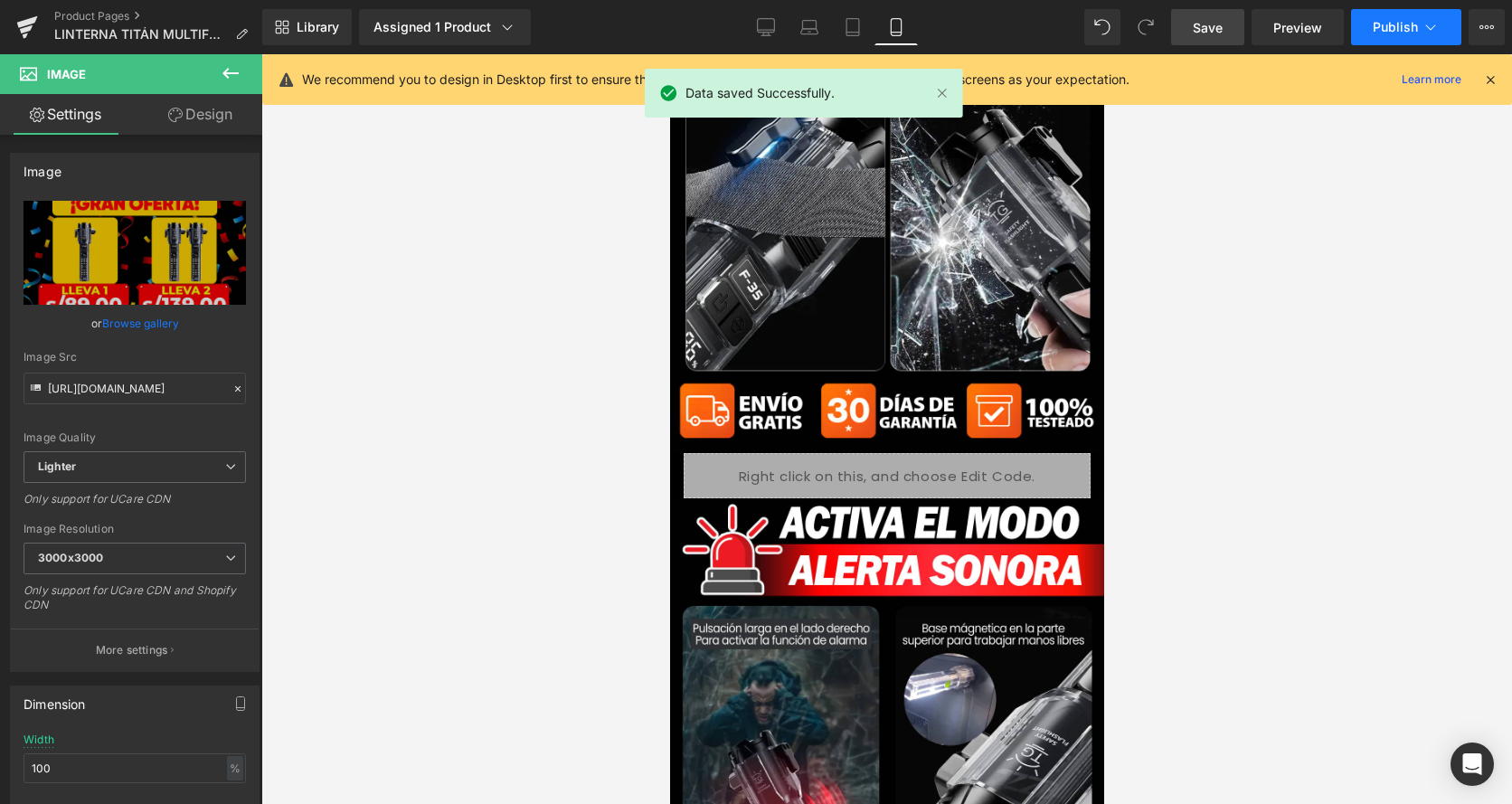
click at [1396, 37] on button "Publish" at bounding box center [1406, 27] width 110 height 37
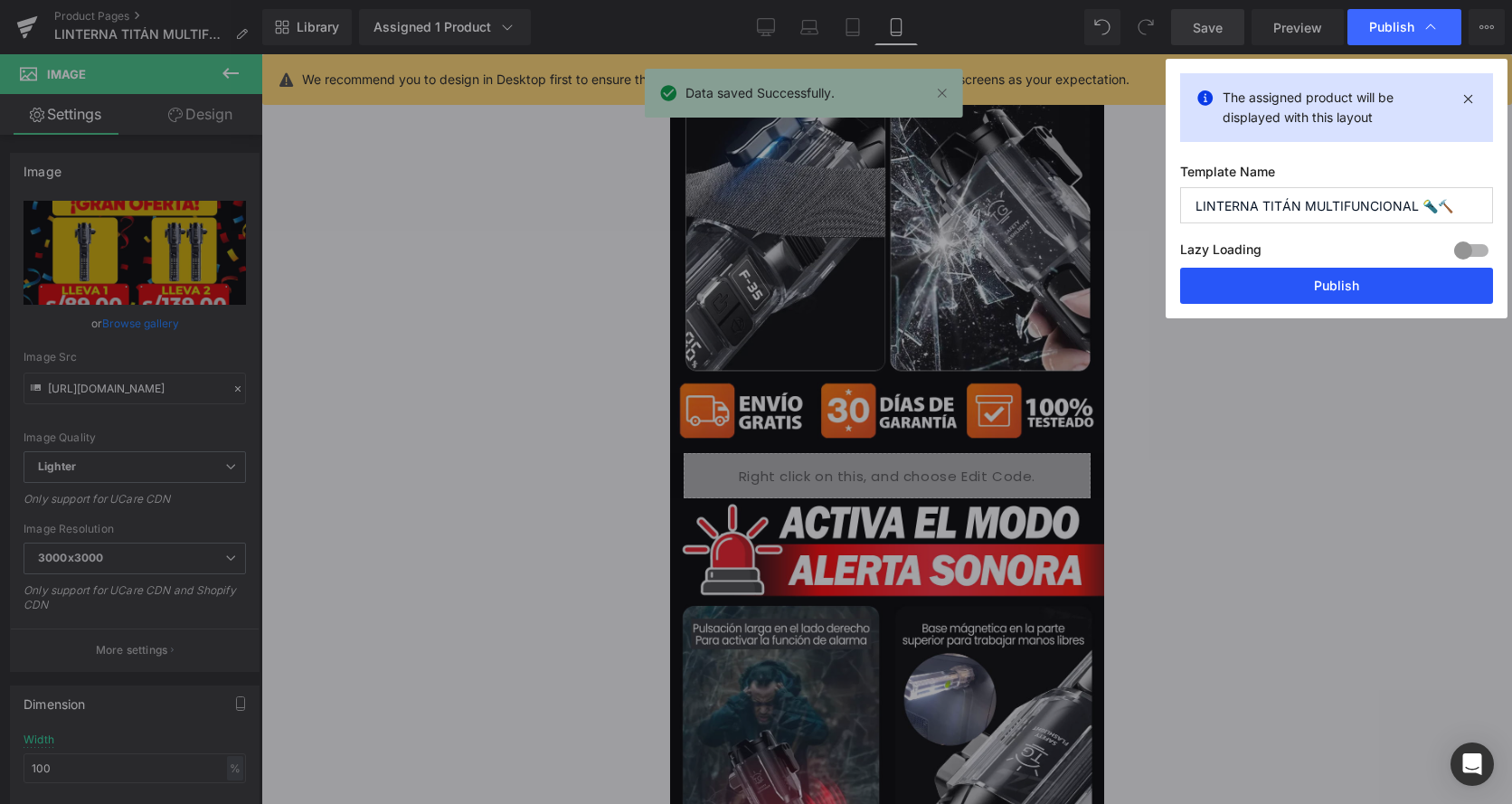
click at [1326, 277] on button "Publish" at bounding box center [1337, 285] width 313 height 37
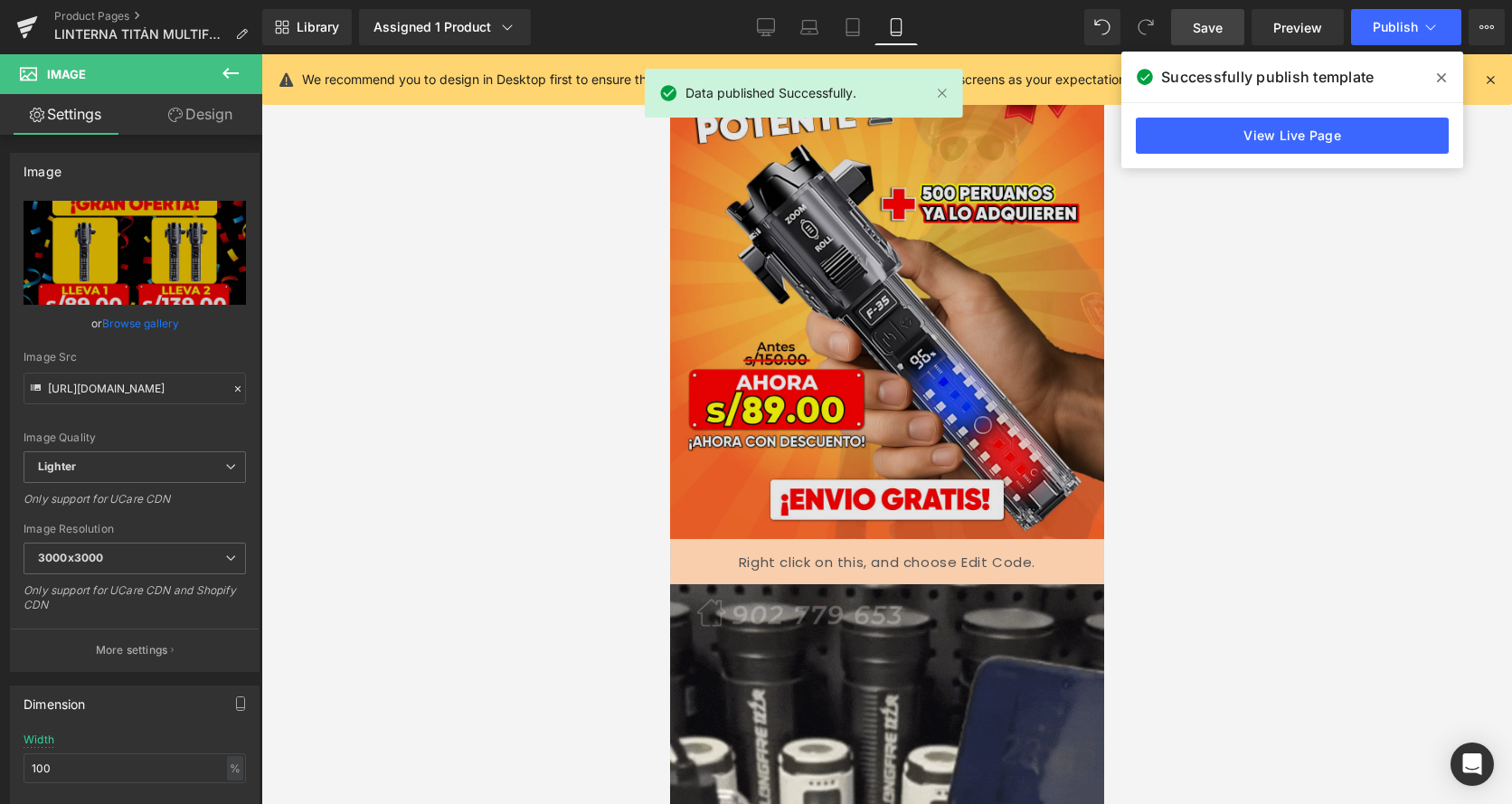
scroll to position [0, 0]
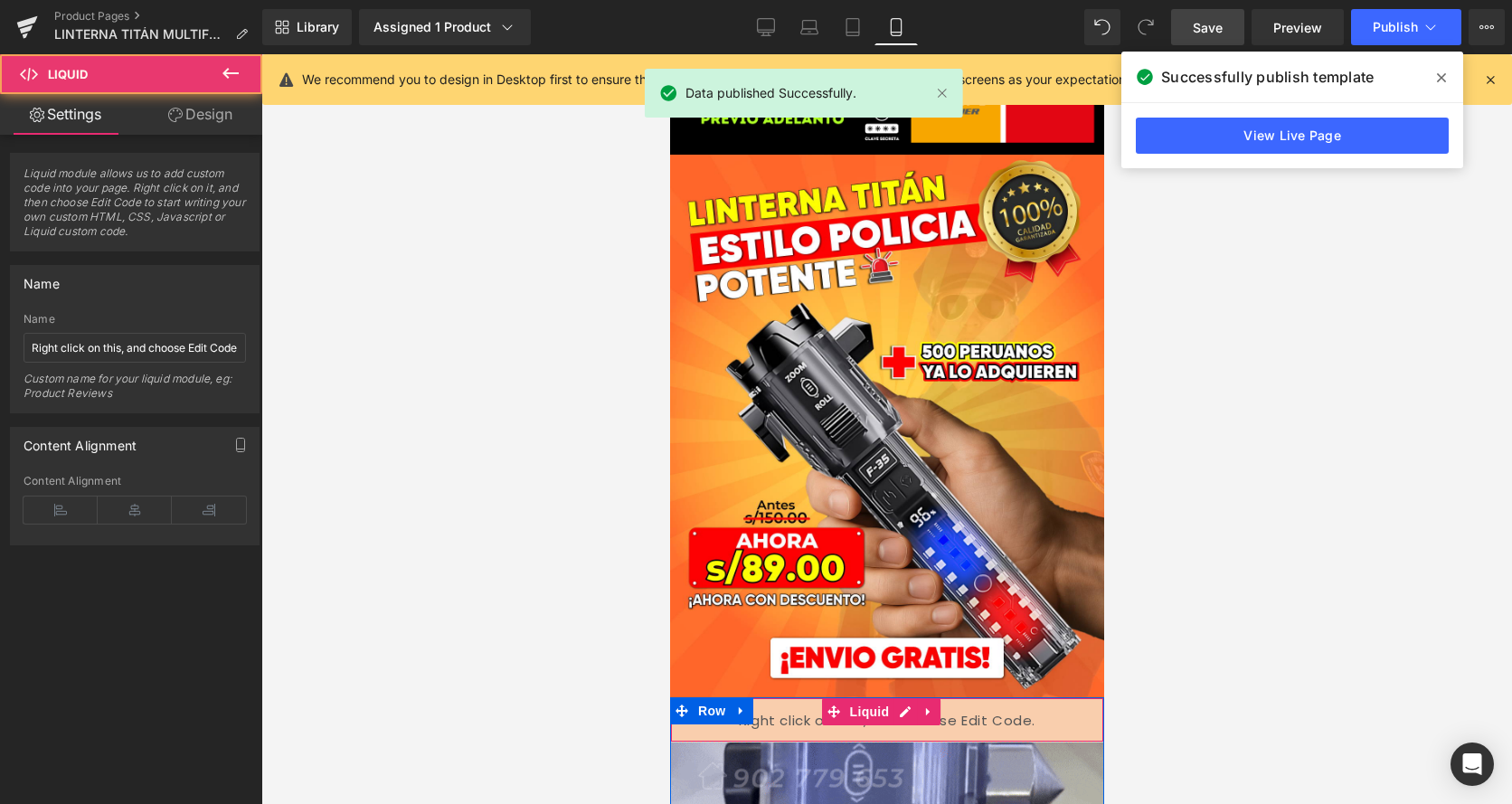
click at [819, 697] on div "Liquid" at bounding box center [886, 720] width 434 height 45
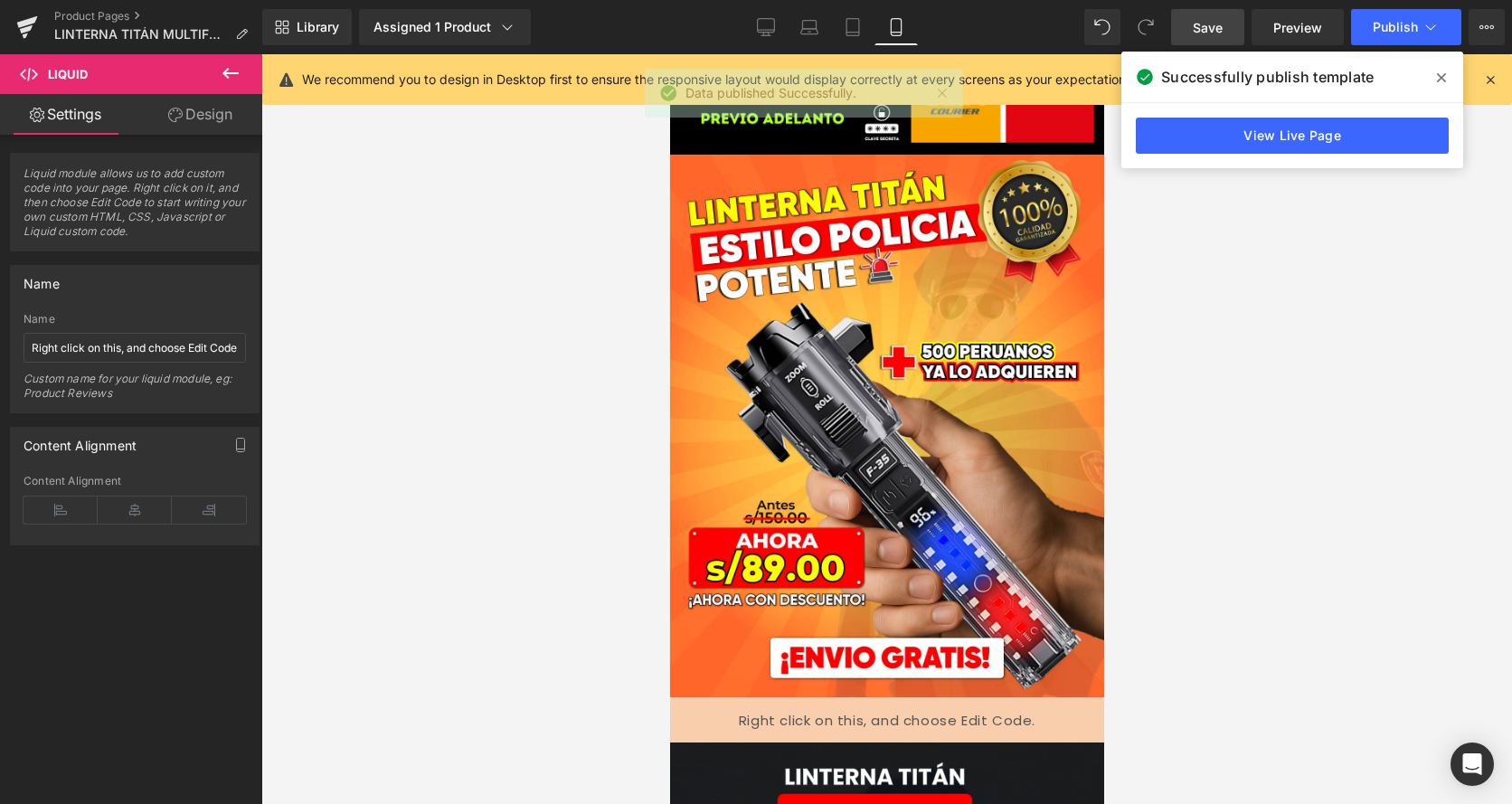
click at [1316, 147] on link "View Live Page" at bounding box center [1292, 136] width 313 height 37
